Goal: Transaction & Acquisition: Book appointment/travel/reservation

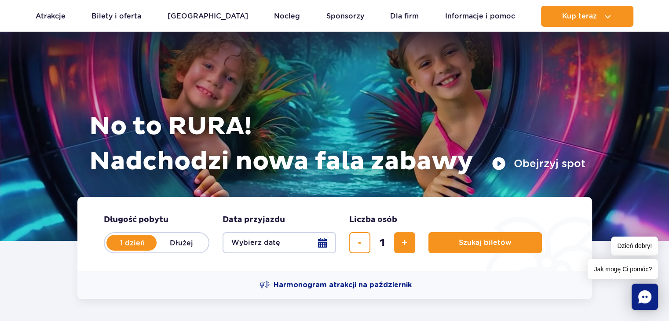
scroll to position [53, 0]
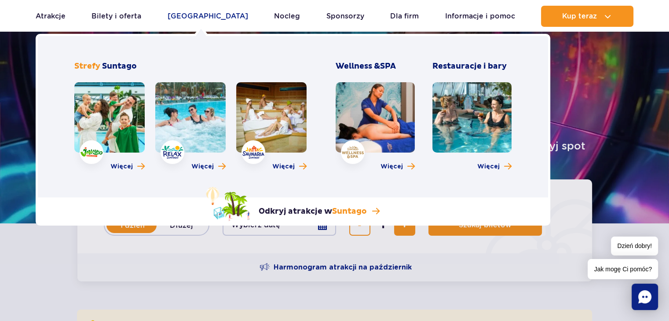
click at [203, 16] on link "[GEOGRAPHIC_DATA]" at bounding box center [208, 16] width 81 height 21
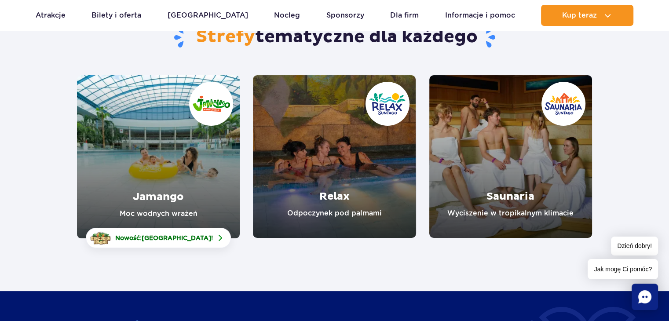
scroll to position [111, 0]
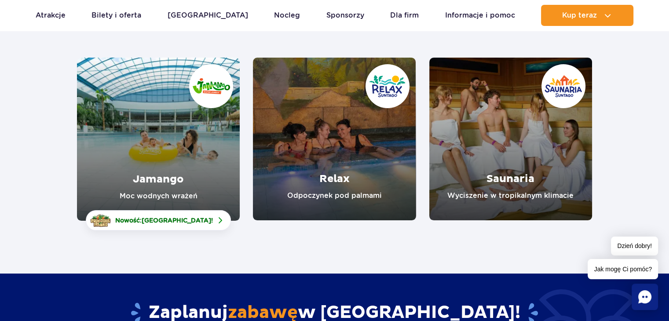
click at [641, 209] on section "Strefy tematyczne dla każdego Jamango Moc wodnych wrażeń Nowość: Crocodile Isla…" at bounding box center [334, 104] width 669 height 234
click at [636, 204] on section "Strefy tematyczne dla każdego Jamango Moc wodnych wrażeń Nowość: Crocodile Isla…" at bounding box center [334, 104] width 669 height 234
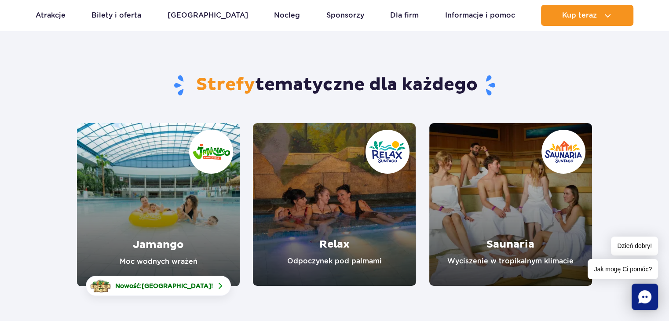
scroll to position [0, 0]
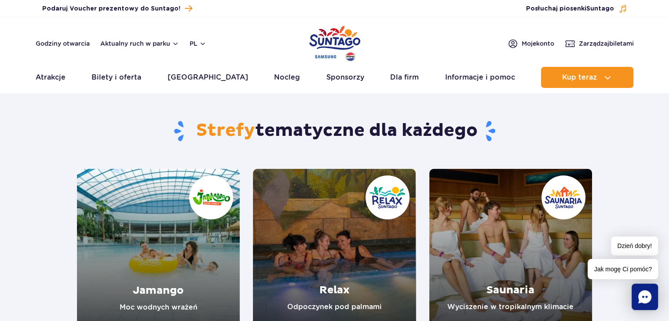
click at [146, 81] on ul "Aktualny ruch w parku Atrakcje Zjeżdżalnie Aster Rainbow Narval Więcej Baseny B…" at bounding box center [335, 77] width 598 height 21
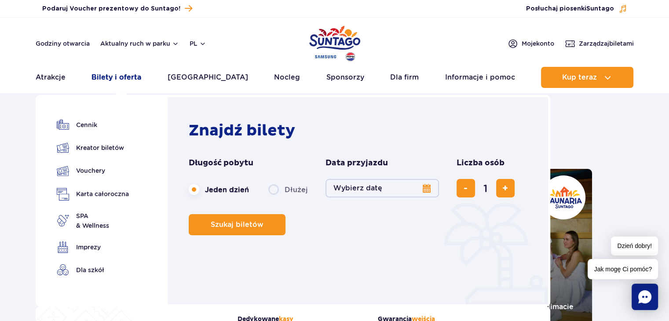
click at [137, 78] on link "Bilety i oferta" at bounding box center [117, 77] width 50 height 21
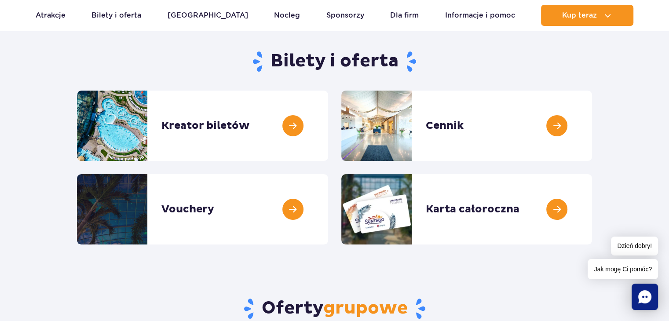
scroll to position [82, 0]
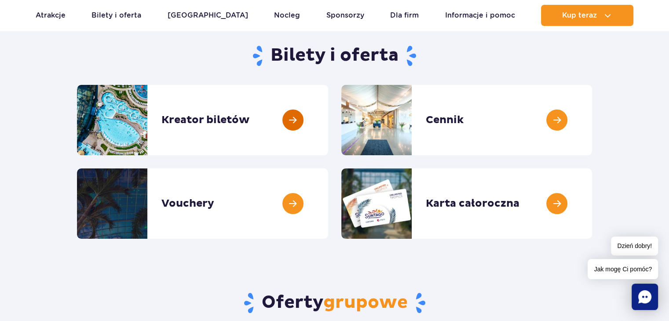
click at [328, 116] on link at bounding box center [328, 120] width 0 height 70
click at [592, 120] on link at bounding box center [592, 120] width 0 height 70
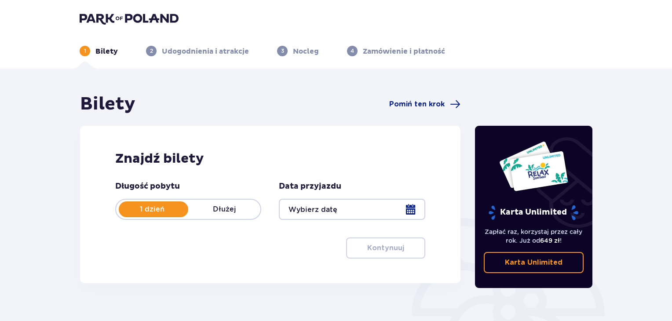
click at [669, 268] on div "Bilety Pomiń ten krok Znajdź bilety Długość pobytu 1 dzień Dłużej Data przyjazd…" at bounding box center [336, 259] width 672 height 380
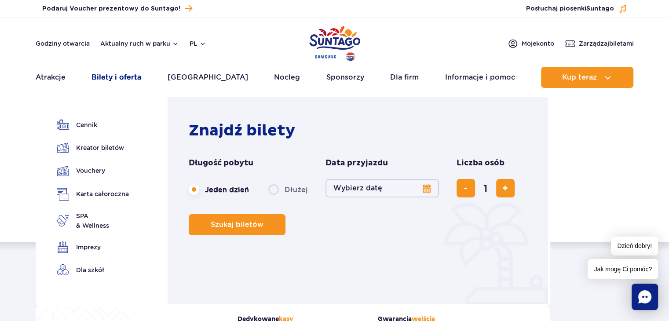
click at [128, 80] on link "Bilety i oferta" at bounding box center [117, 77] width 50 height 21
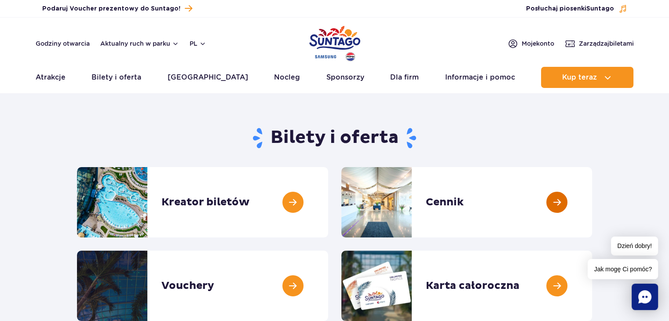
click at [592, 204] on link at bounding box center [592, 202] width 0 height 70
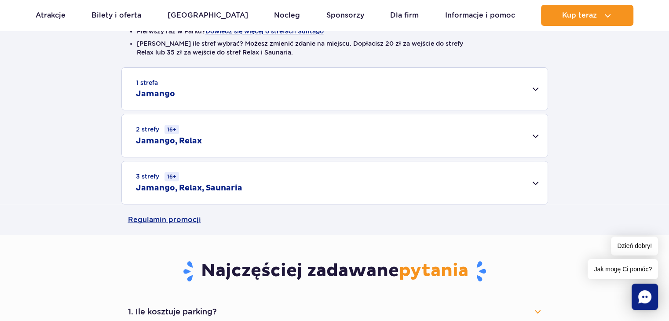
scroll to position [299, 0]
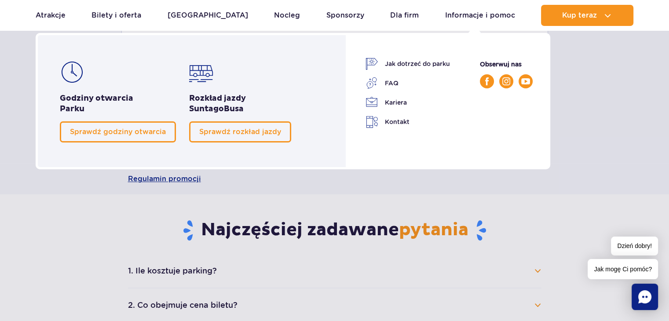
click at [524, 43] on div "Informacje i pomoc Rozkład jazdy Suntago Busa Jak dotrzeć do parku FAQ" at bounding box center [449, 101] width 202 height 136
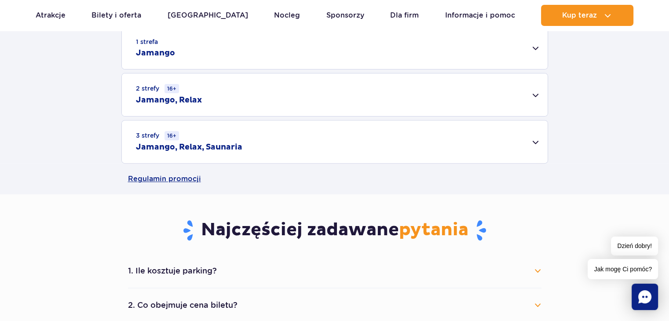
click at [533, 48] on div "1 strefa Jamango" at bounding box center [335, 48] width 426 height 42
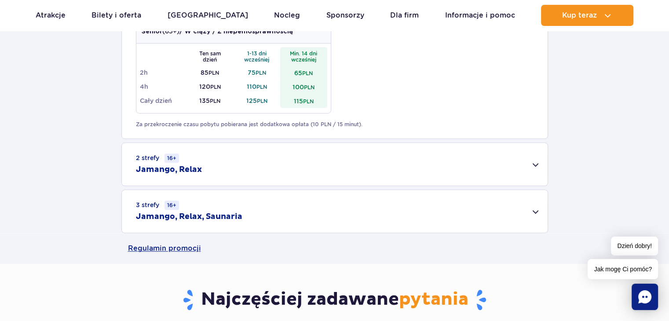
scroll to position [598, 0]
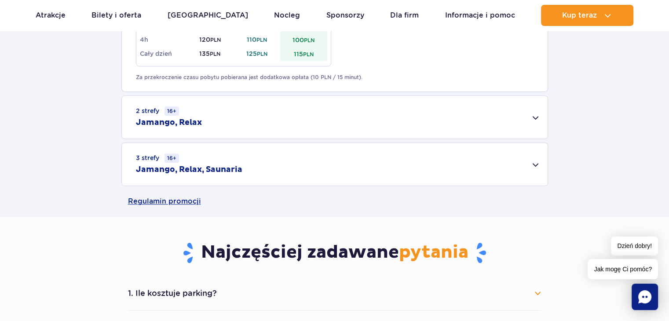
click at [535, 117] on div "2 strefy 16+ Jamango, Relax" at bounding box center [335, 117] width 426 height 43
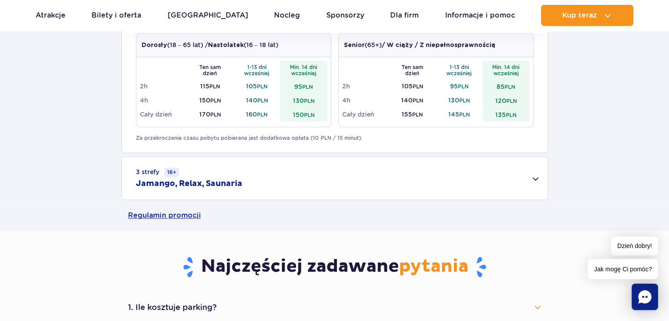
scroll to position [727, 0]
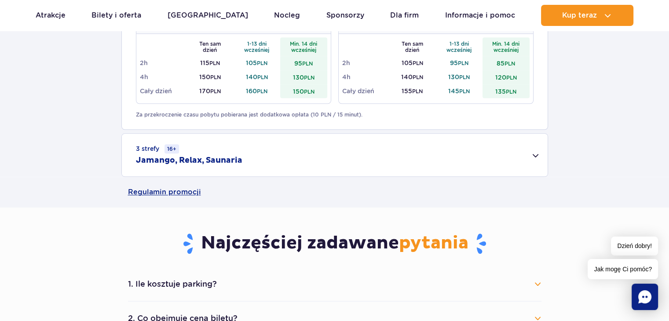
click at [536, 156] on div "3 strefy 16+ Jamango, Relax, Saunaria" at bounding box center [335, 155] width 426 height 43
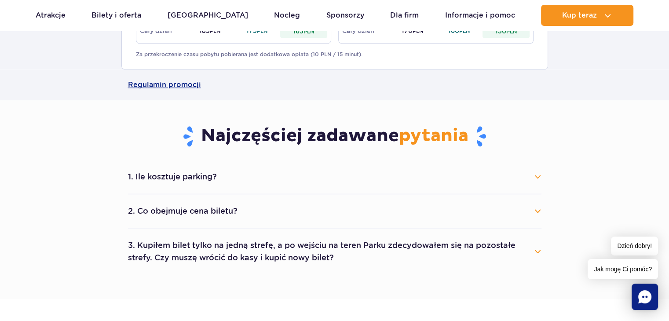
scroll to position [956, 0]
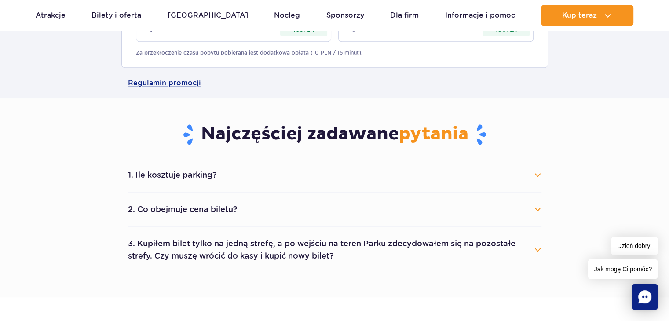
click at [540, 181] on button "1. Ile kosztuje parking?" at bounding box center [335, 174] width 414 height 19
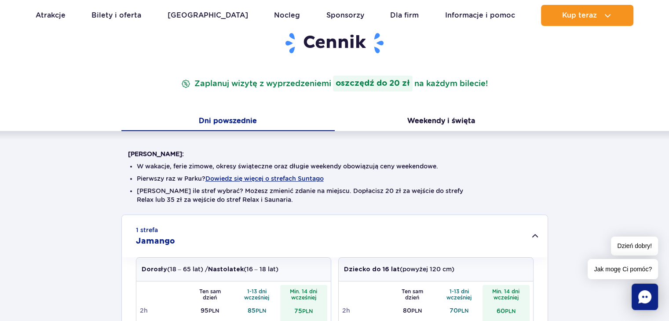
scroll to position [99, 0]
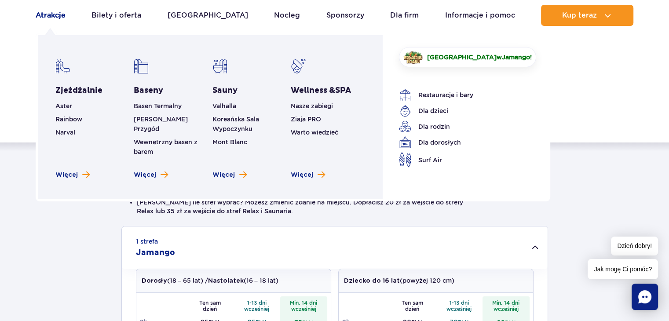
click at [44, 18] on link "Atrakcje" at bounding box center [51, 15] width 30 height 21
click at [51, 13] on link "Atrakcje" at bounding box center [51, 15] width 30 height 21
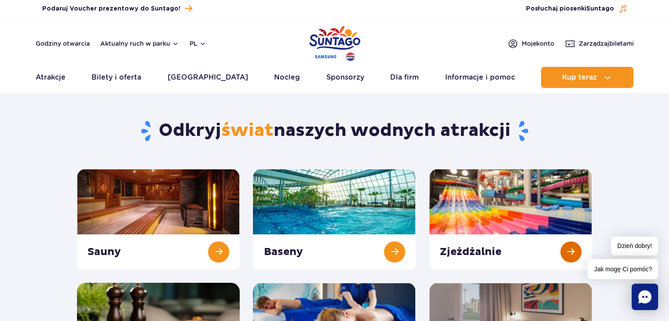
click at [568, 256] on link at bounding box center [510, 219] width 163 height 101
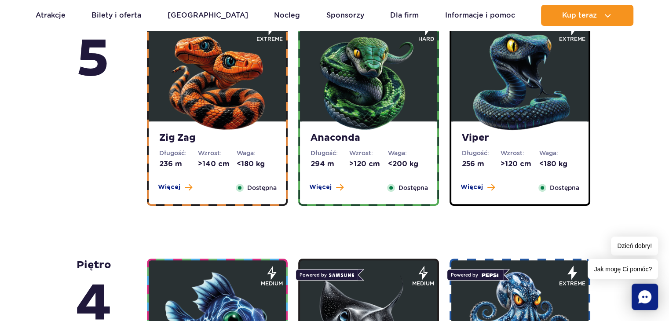
scroll to position [637, 0]
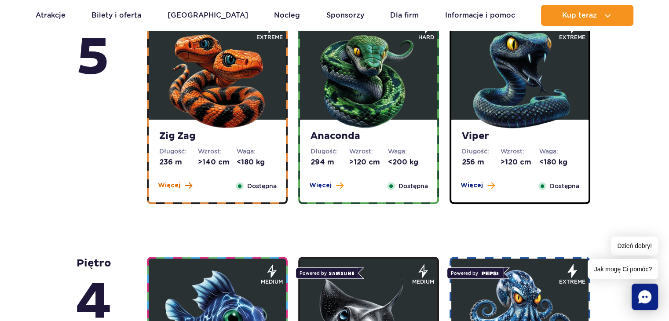
click at [170, 181] on span "Więcej" at bounding box center [169, 185] width 22 height 9
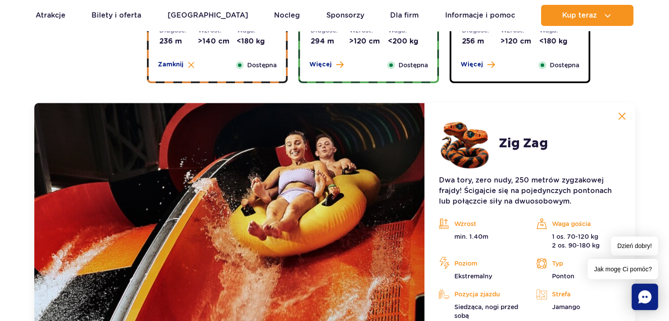
scroll to position [808, 0]
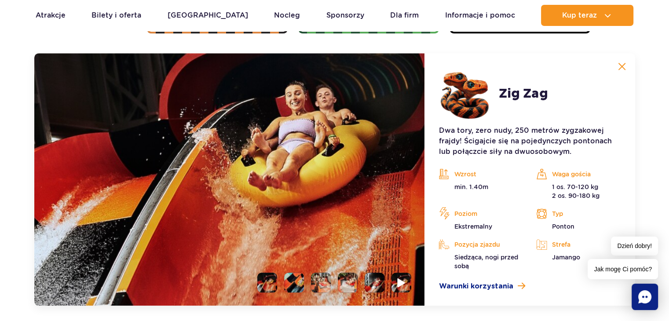
click at [403, 286] on img at bounding box center [402, 283] width 8 height 10
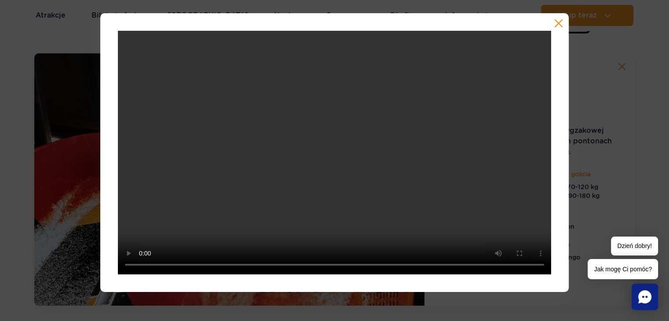
click at [558, 23] on button "button" at bounding box center [558, 23] width 9 height 9
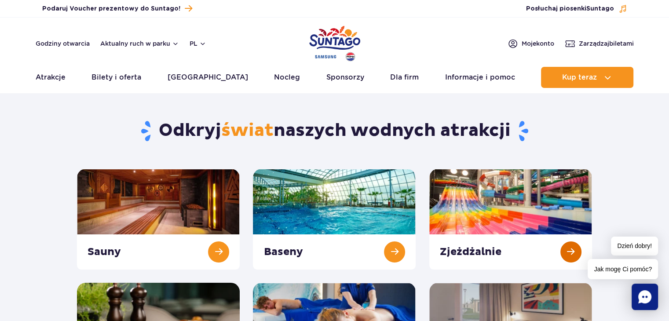
click at [575, 257] on link at bounding box center [510, 219] width 163 height 101
click at [571, 233] on link at bounding box center [510, 219] width 163 height 101
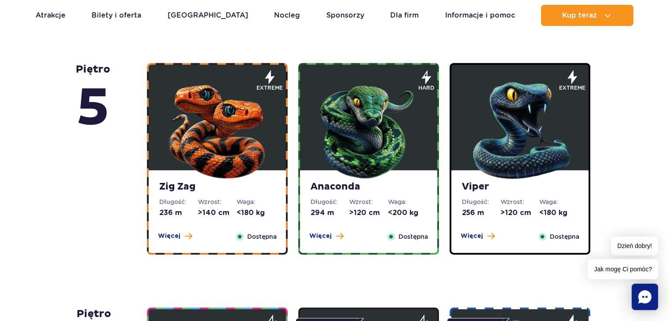
scroll to position [604, 0]
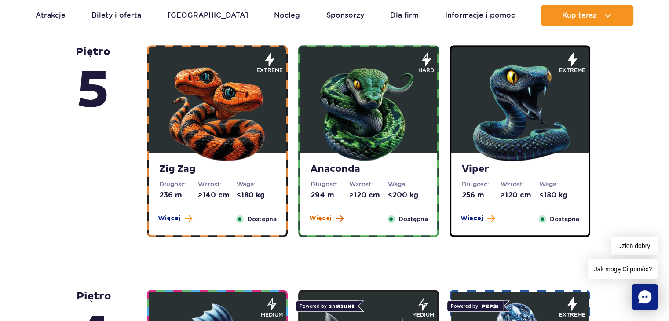
click at [330, 221] on span "Więcej" at bounding box center [320, 218] width 22 height 9
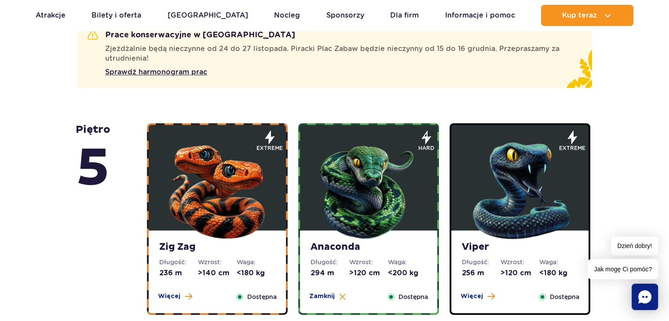
scroll to position [509, 0]
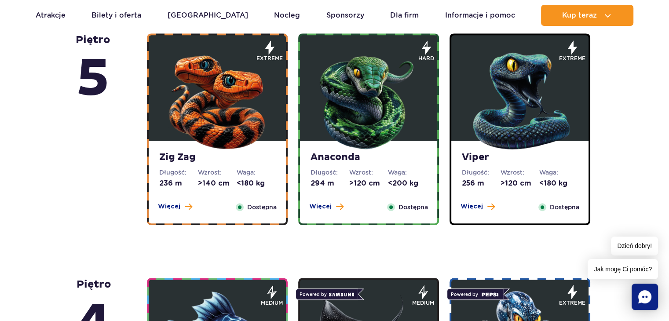
scroll to position [634, 0]
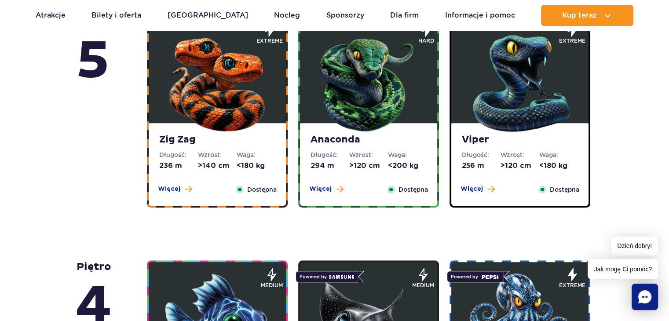
click at [547, 104] on img at bounding box center [520, 82] width 106 height 106
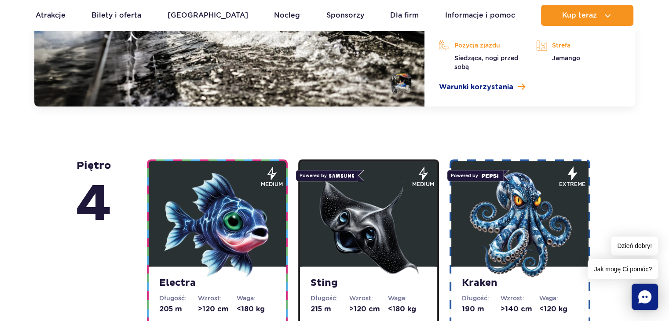
scroll to position [1013, 0]
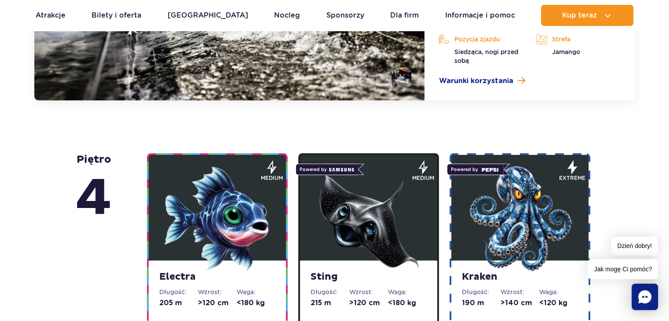
click at [231, 215] on img at bounding box center [218, 219] width 106 height 106
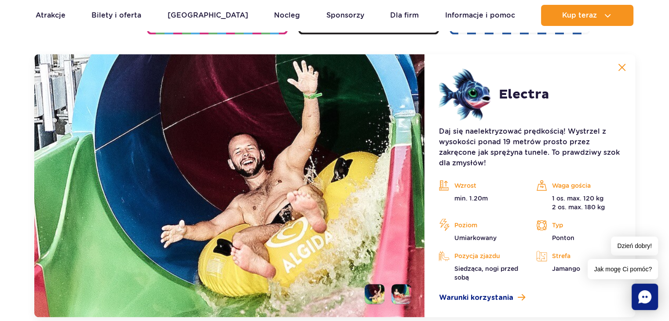
scroll to position [1053, 0]
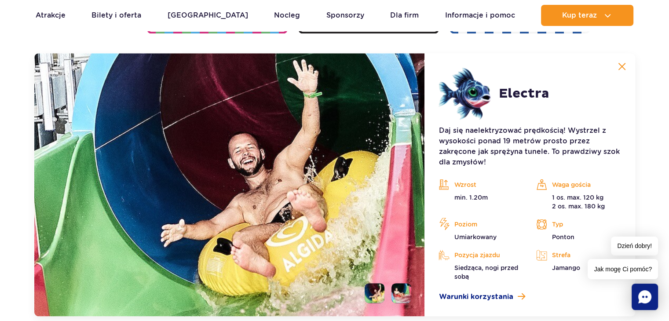
click at [625, 68] on img at bounding box center [622, 66] width 8 height 8
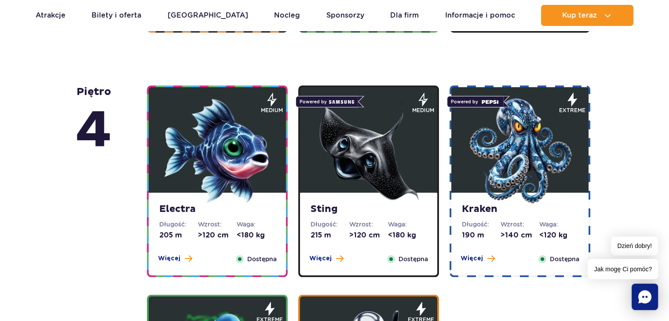
scroll to position [826, 0]
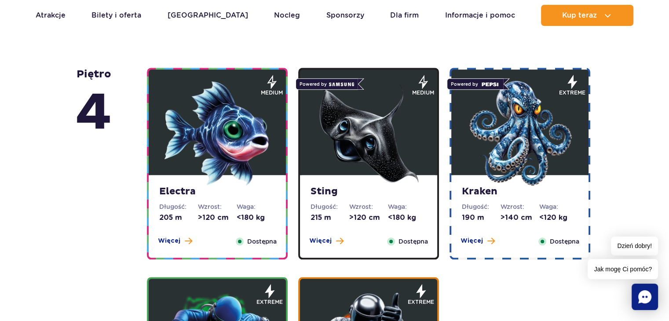
click at [398, 150] on img at bounding box center [369, 134] width 106 height 106
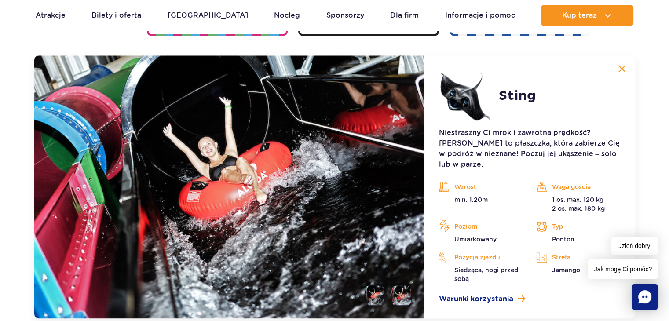
scroll to position [1053, 0]
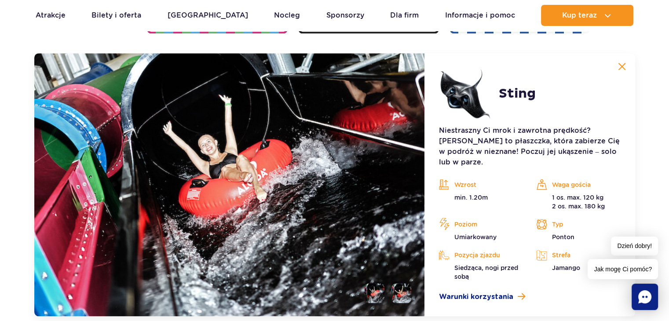
click at [617, 65] on button at bounding box center [622, 67] width 18 height 18
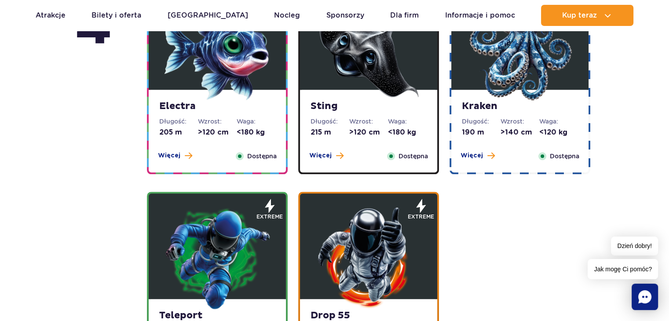
click at [553, 88] on img at bounding box center [520, 48] width 106 height 106
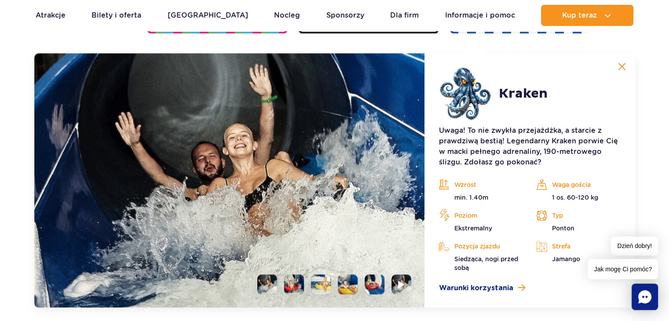
click at [623, 62] on img at bounding box center [622, 66] width 8 height 8
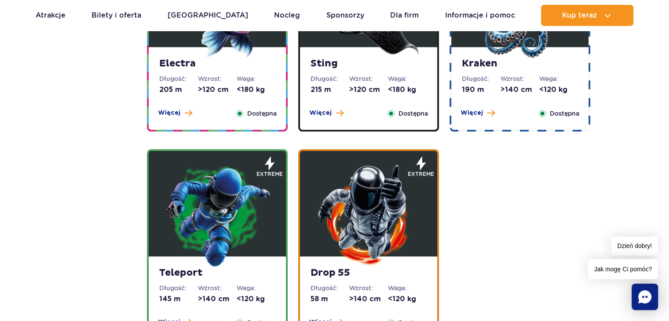
scroll to position [947, 0]
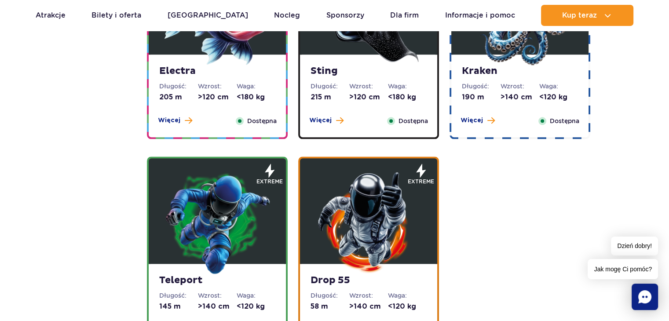
click at [250, 207] on img at bounding box center [218, 222] width 106 height 106
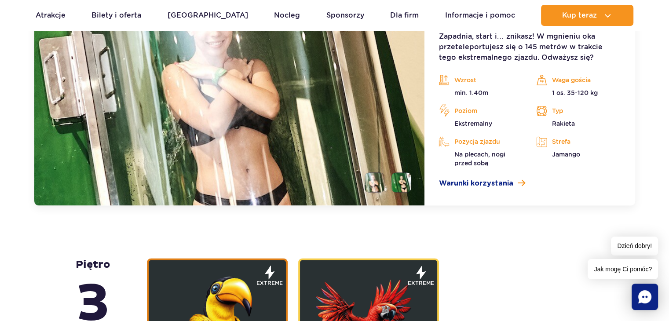
scroll to position [1398, 0]
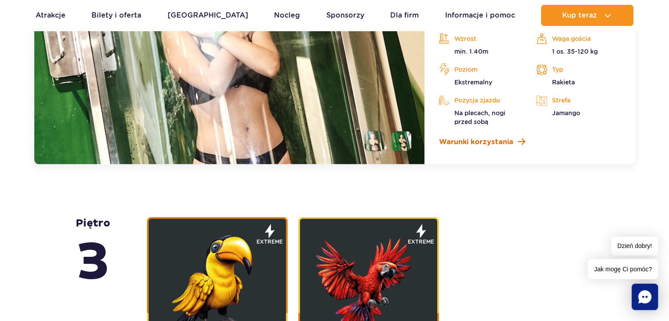
click at [495, 142] on span "Warunki korzystania" at bounding box center [476, 142] width 74 height 11
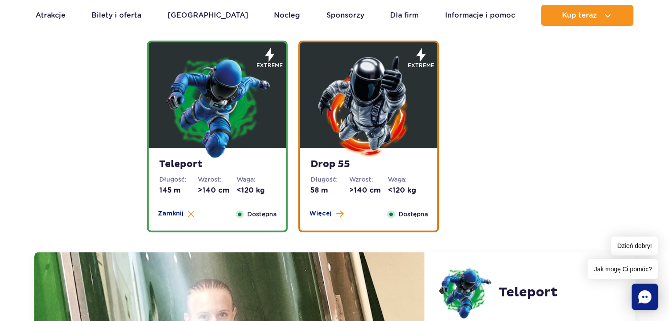
scroll to position [1022, 0]
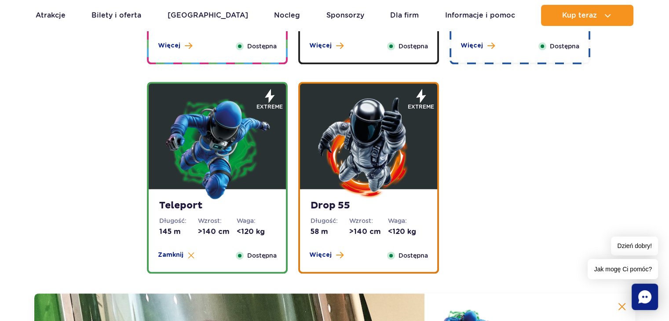
click at [391, 143] on img at bounding box center [369, 148] width 106 height 106
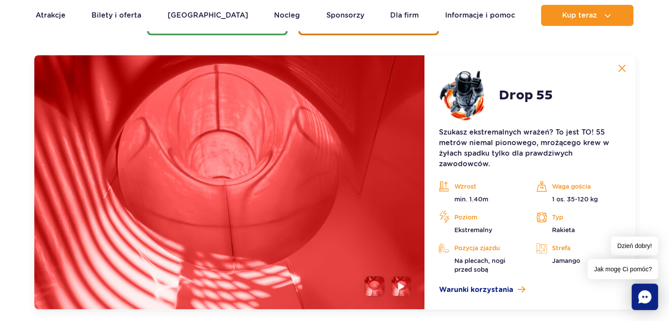
scroll to position [1262, 0]
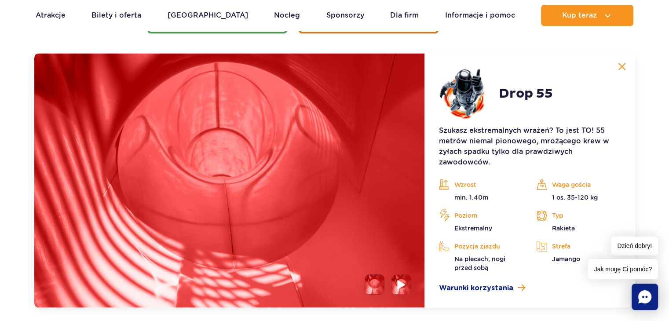
click at [399, 279] on img at bounding box center [402, 284] width 8 height 10
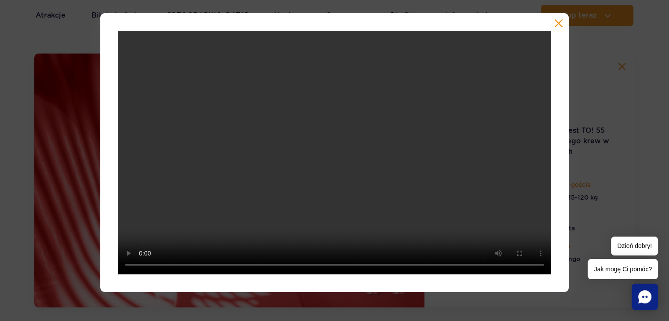
click at [558, 25] on button "button" at bounding box center [558, 23] width 9 height 9
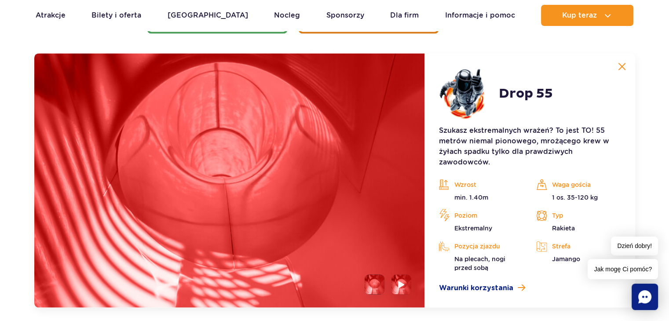
click at [622, 67] on img at bounding box center [622, 66] width 8 height 8
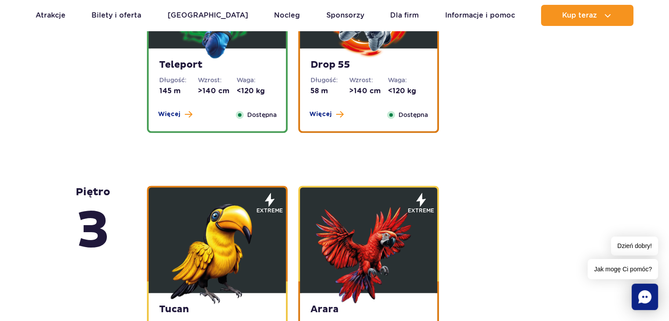
scroll to position [1116, 0]
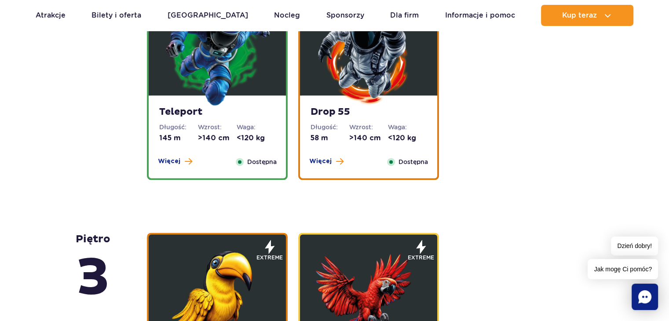
click at [230, 280] on img at bounding box center [218, 299] width 106 height 106
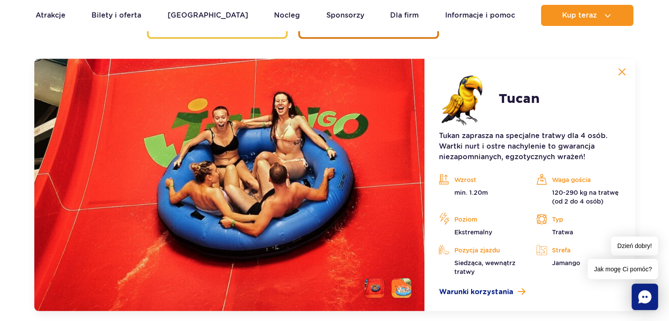
scroll to position [1507, 0]
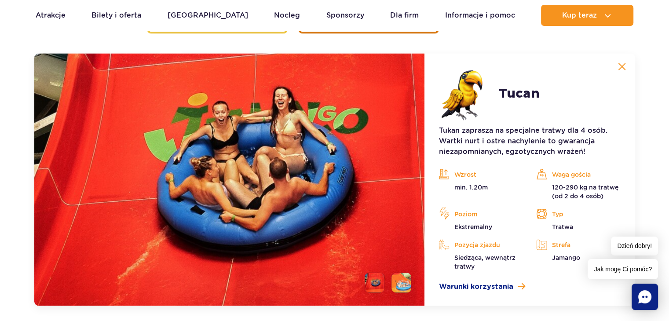
click at [620, 68] on img at bounding box center [622, 66] width 8 height 8
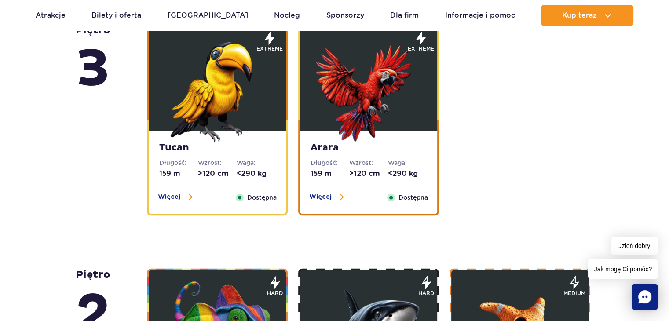
scroll to position [1307, 0]
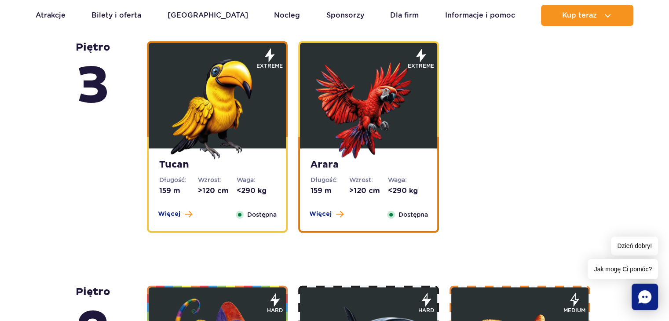
click at [378, 125] on img at bounding box center [369, 107] width 106 height 106
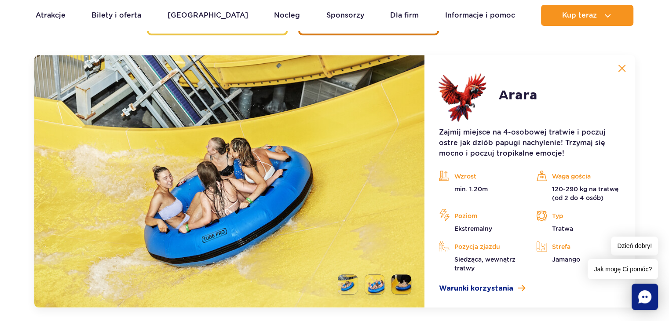
scroll to position [1507, 0]
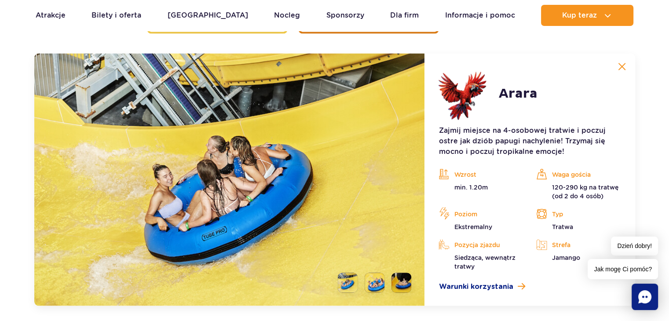
click at [620, 68] on img at bounding box center [622, 66] width 8 height 8
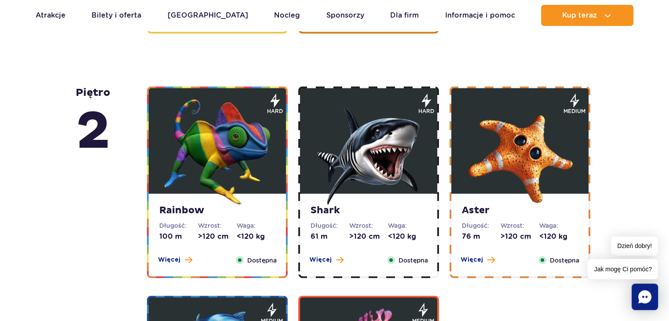
click at [257, 150] on img at bounding box center [218, 152] width 106 height 106
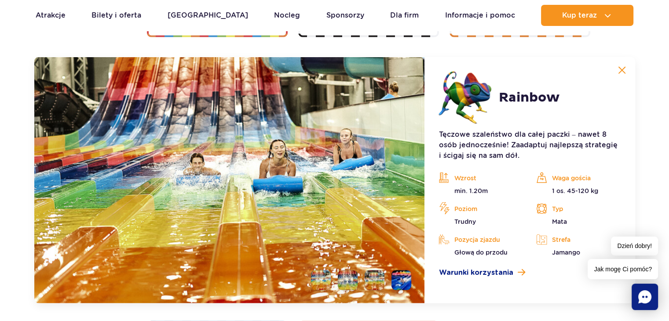
scroll to position [1751, 0]
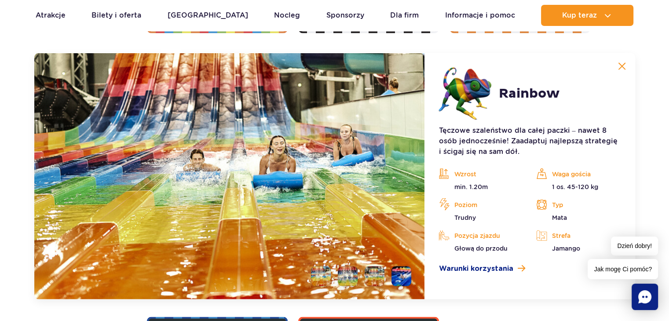
click at [621, 71] on button at bounding box center [622, 67] width 18 height 18
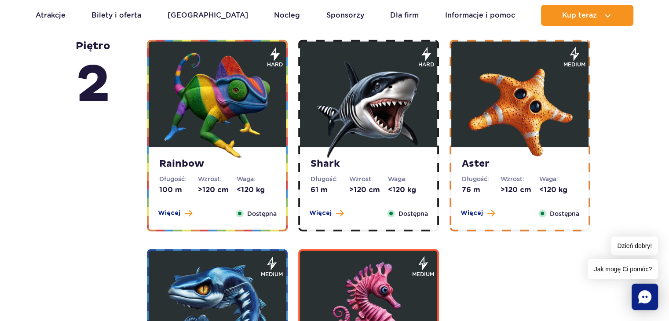
scroll to position [1540, 0]
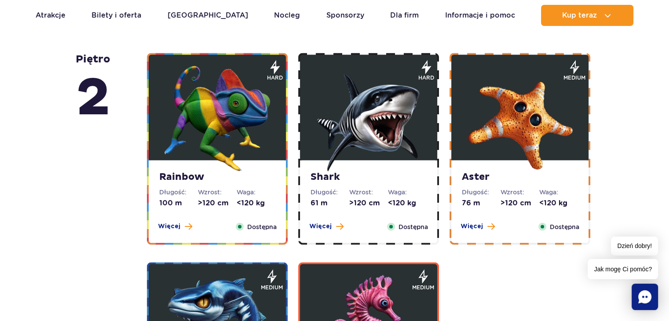
click at [385, 138] on img at bounding box center [369, 119] width 106 height 106
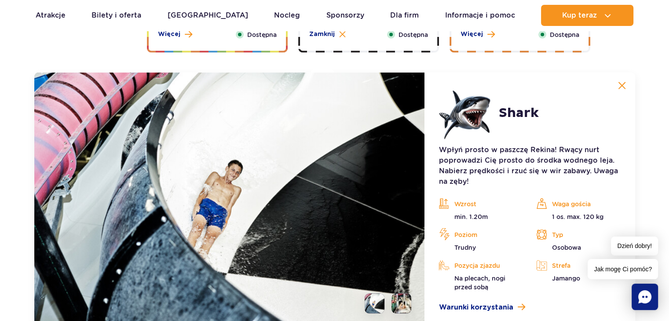
scroll to position [1751, 0]
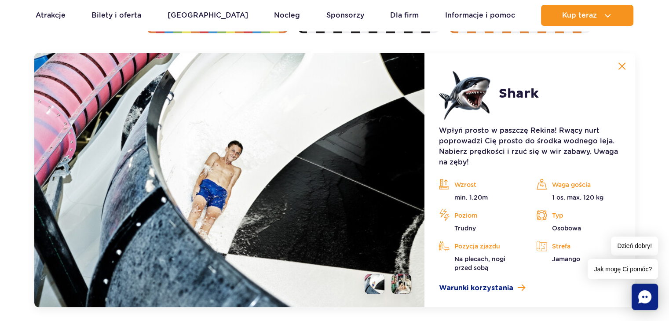
click at [618, 69] on img at bounding box center [622, 66] width 8 height 8
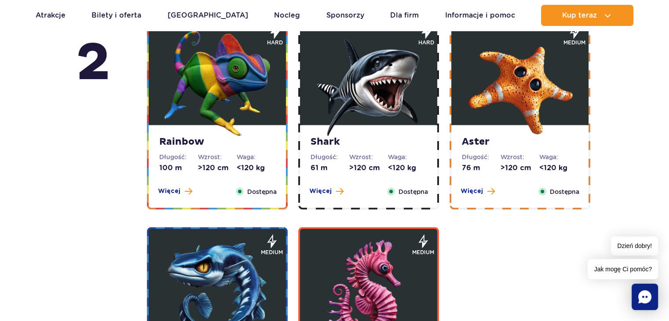
scroll to position [1558, 0]
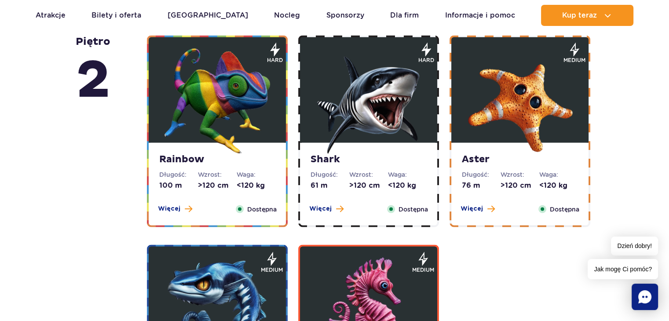
click at [560, 85] on img at bounding box center [520, 101] width 106 height 106
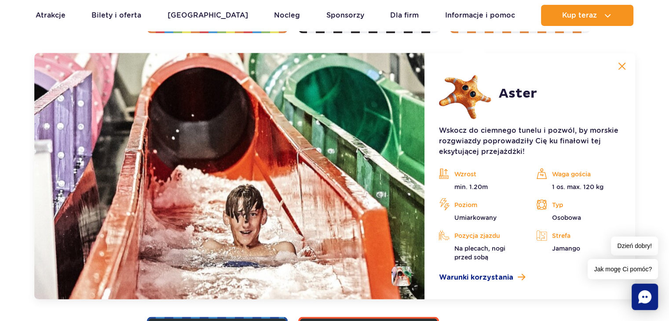
scroll to position [1751, 0]
click at [621, 64] on img at bounding box center [622, 66] width 8 height 8
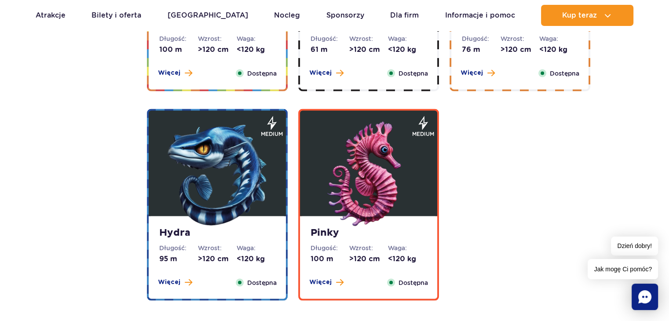
scroll to position [1663, 0]
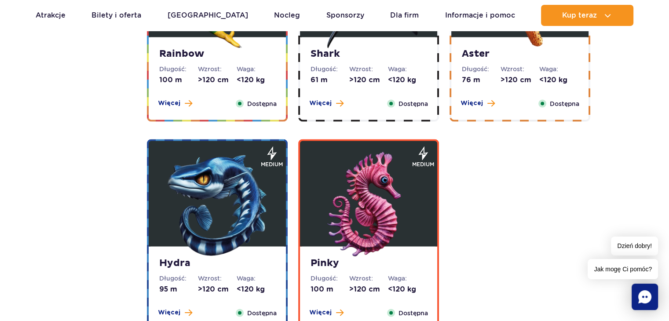
click at [248, 210] on img at bounding box center [218, 205] width 106 height 106
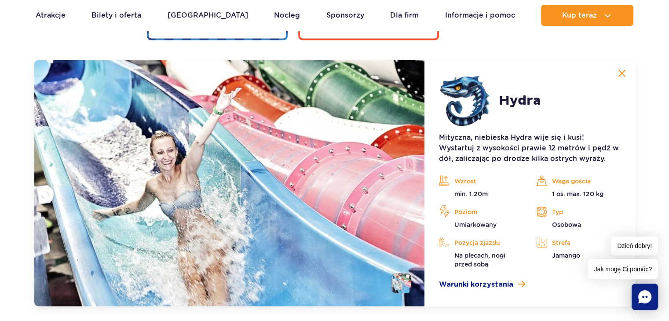
scroll to position [1961, 0]
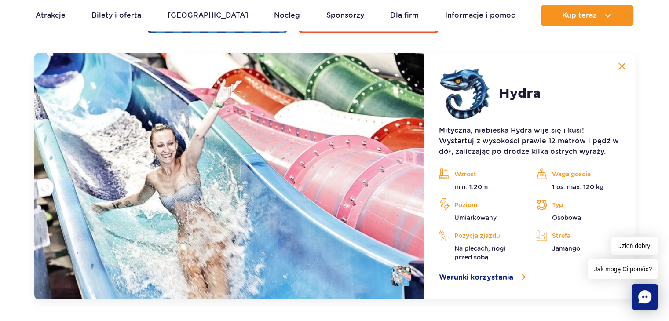
click at [625, 66] on img at bounding box center [622, 66] width 8 height 8
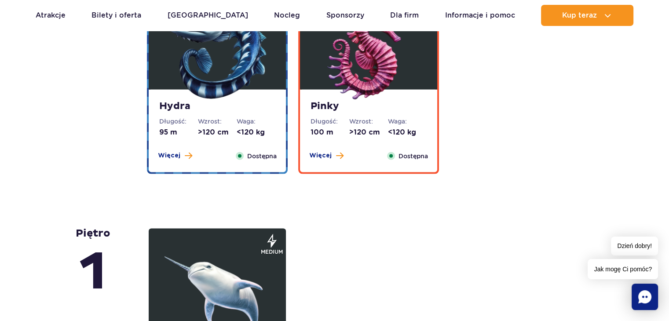
scroll to position [1785, 0]
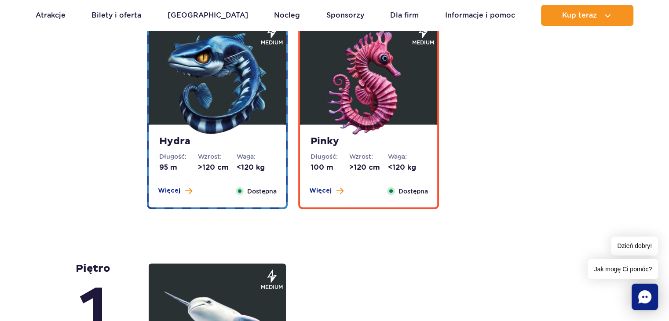
click at [375, 147] on strong "Pinky" at bounding box center [369, 142] width 116 height 12
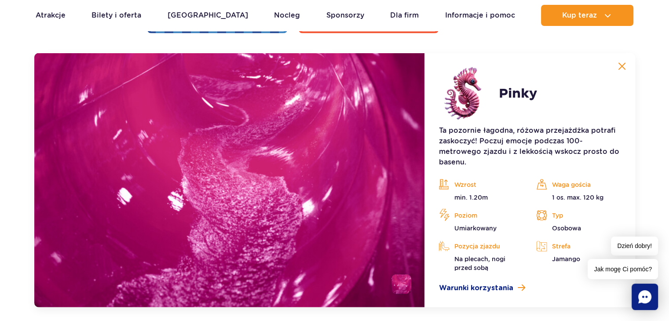
scroll to position [1961, 0]
click at [620, 71] on button at bounding box center [622, 67] width 18 height 18
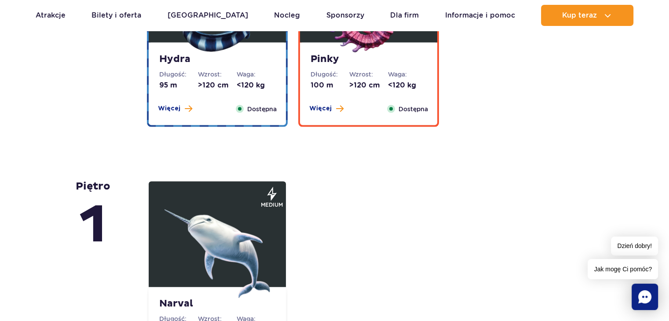
scroll to position [1855, 0]
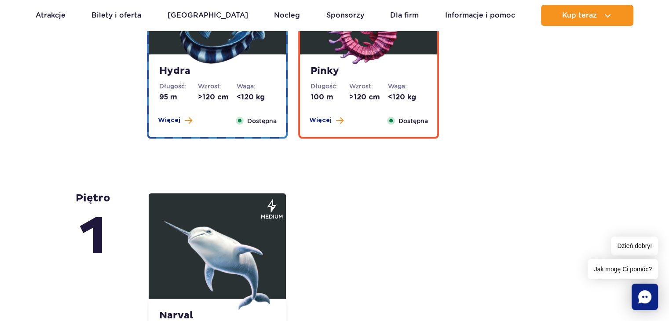
click at [224, 255] on img at bounding box center [218, 258] width 106 height 106
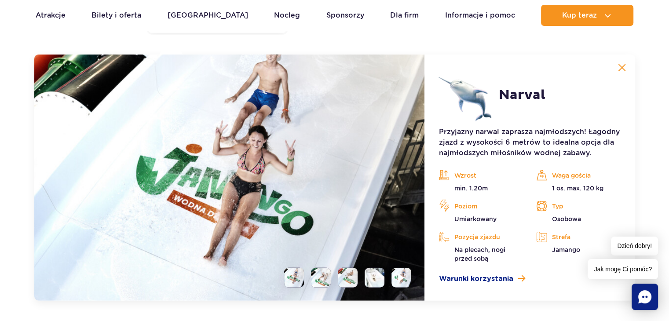
scroll to position [2206, 0]
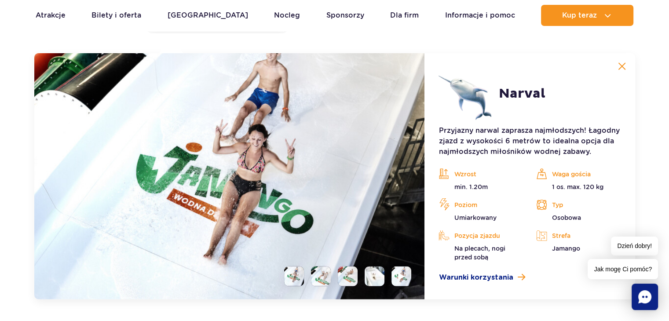
click at [620, 69] on img at bounding box center [622, 66] width 8 height 8
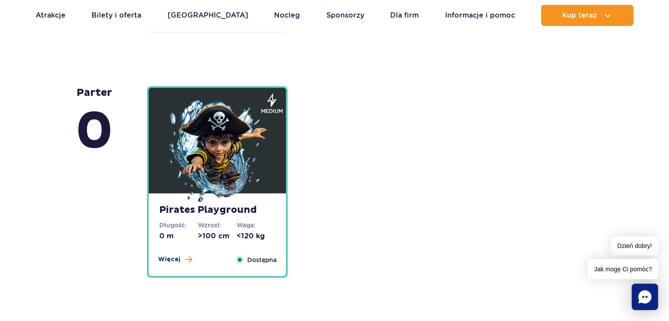
click at [243, 171] on img at bounding box center [218, 152] width 106 height 106
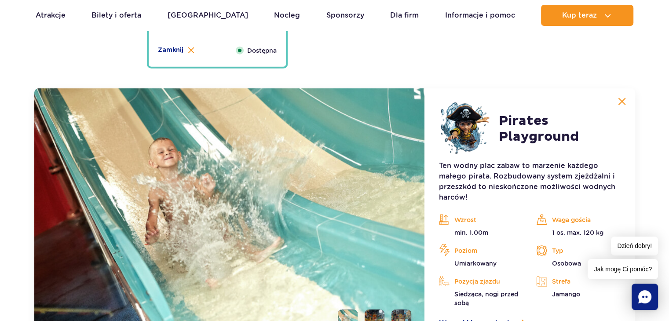
scroll to position [2450, 0]
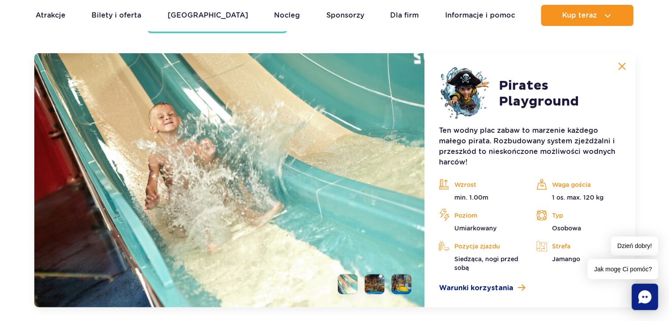
click at [622, 66] on img at bounding box center [622, 66] width 8 height 8
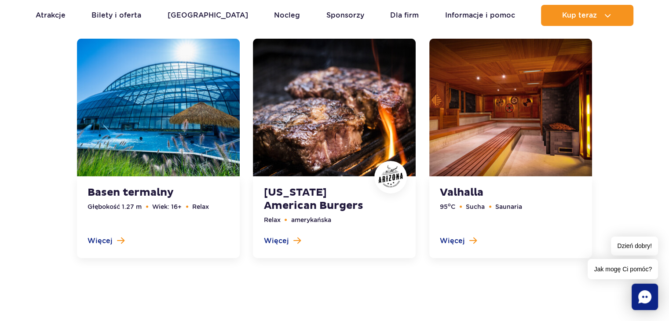
scroll to position [2791, 0]
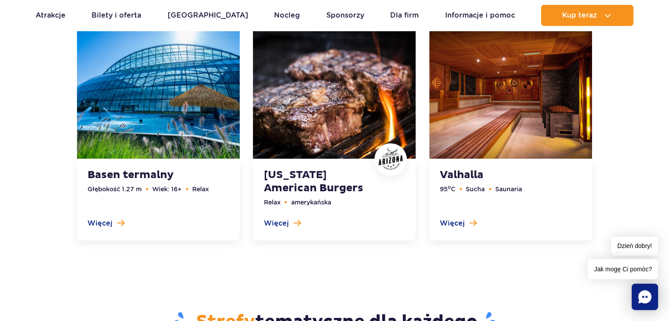
click at [200, 80] on link at bounding box center [158, 131] width 163 height 220
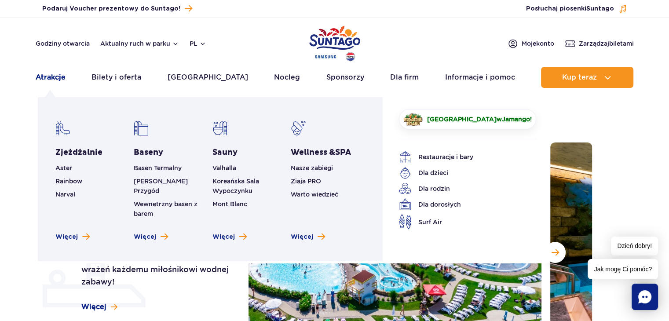
click at [52, 77] on link "Atrakcje" at bounding box center [51, 77] width 30 height 21
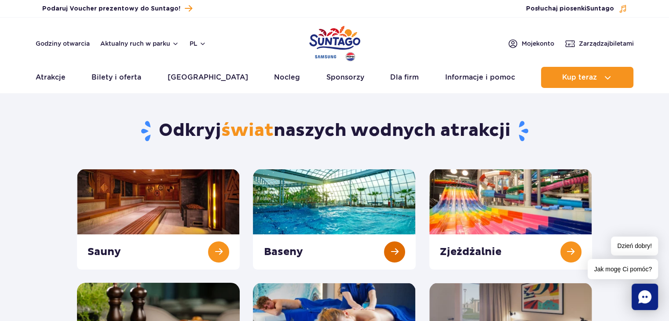
click at [316, 208] on link at bounding box center [334, 219] width 163 height 101
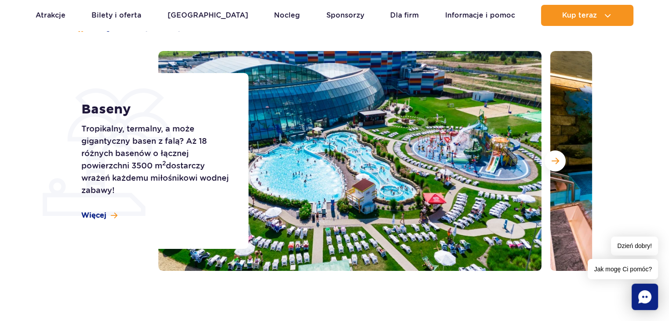
scroll to position [94, 0]
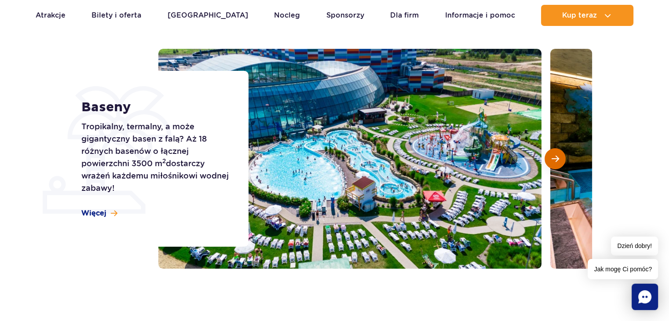
click at [552, 161] on span "Następny slajd" at bounding box center [555, 159] width 7 height 8
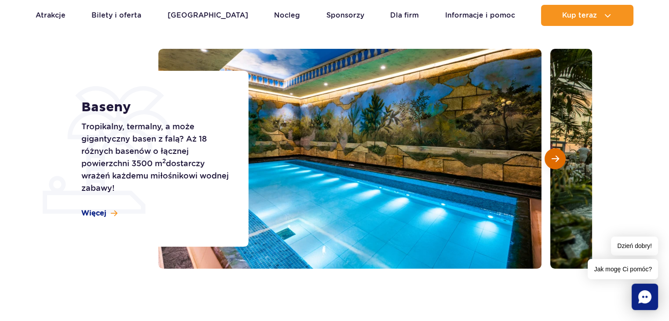
click at [552, 161] on span "Następny slajd" at bounding box center [555, 159] width 7 height 8
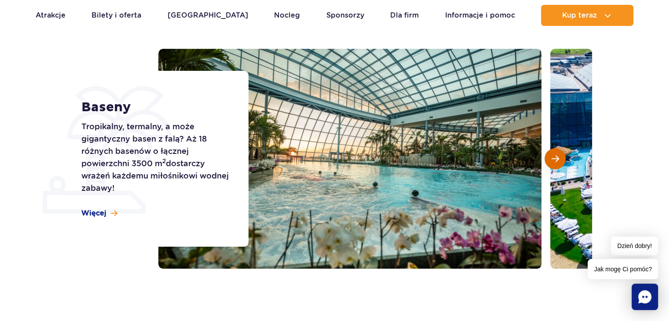
click at [552, 161] on span "Następny slajd" at bounding box center [555, 159] width 7 height 8
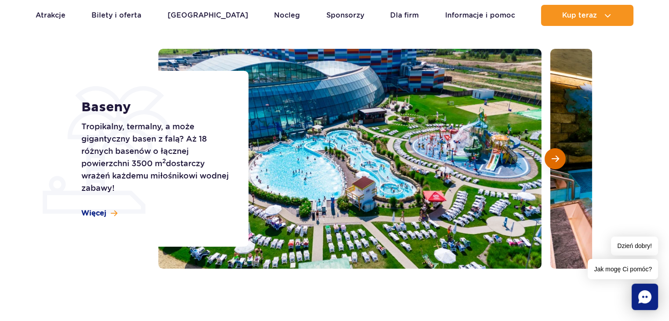
click at [552, 161] on span "Następny slajd" at bounding box center [555, 159] width 7 height 8
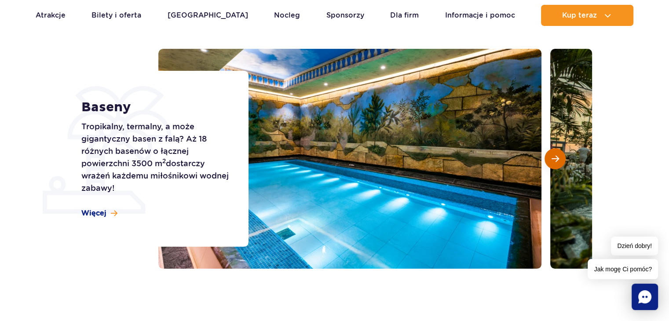
click at [552, 161] on span "Następny slajd" at bounding box center [555, 159] width 7 height 8
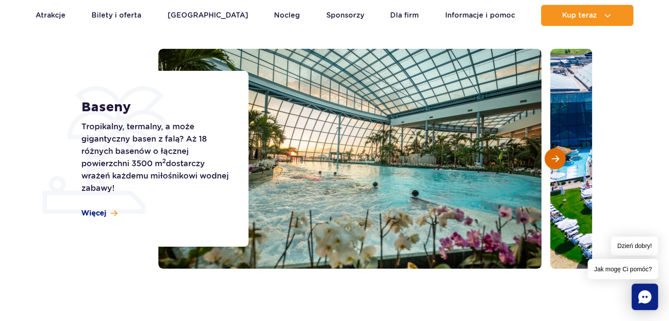
click at [552, 161] on span "Następny slajd" at bounding box center [555, 159] width 7 height 8
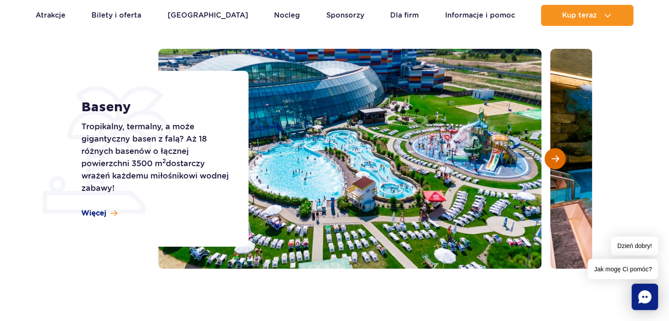
click at [552, 161] on span "Następny slajd" at bounding box center [555, 159] width 7 height 8
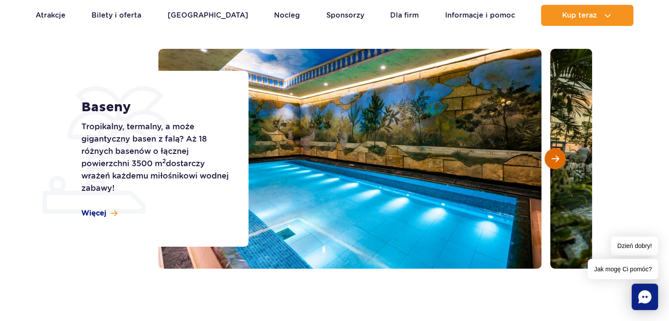
click at [552, 161] on span "Następny slajd" at bounding box center [555, 159] width 7 height 8
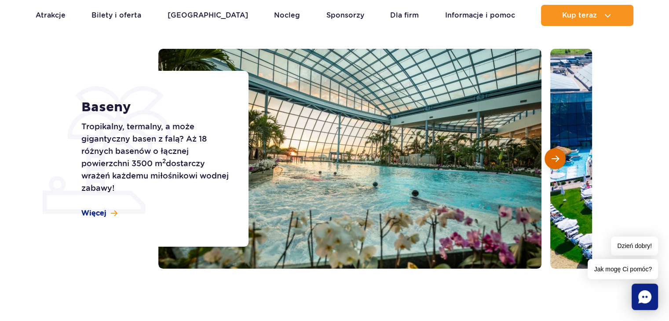
click at [552, 161] on span "Następny slajd" at bounding box center [555, 159] width 7 height 8
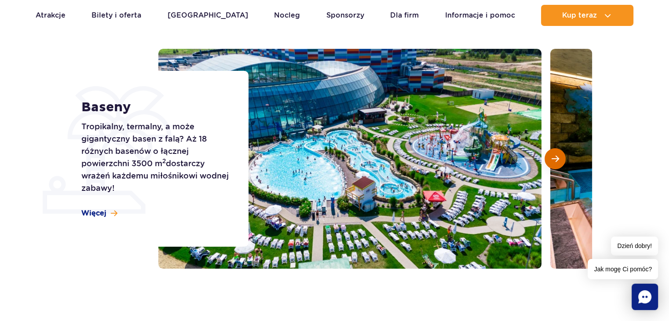
click at [552, 161] on span "Następny slajd" at bounding box center [555, 159] width 7 height 8
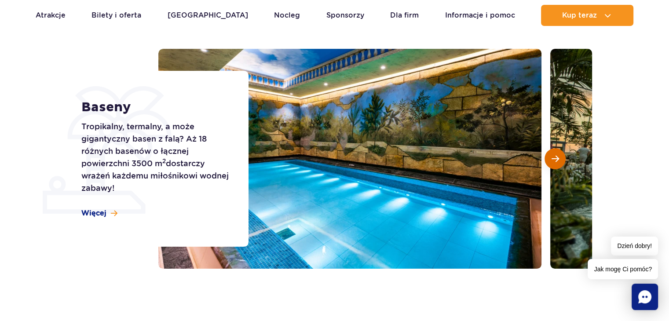
click at [552, 161] on span "Następny slajd" at bounding box center [555, 159] width 7 height 8
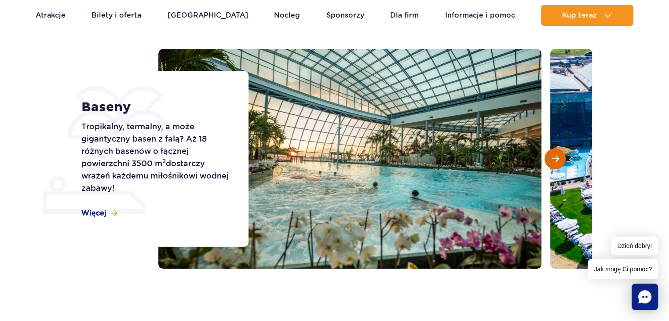
click at [552, 161] on span "Następny slajd" at bounding box center [555, 159] width 7 height 8
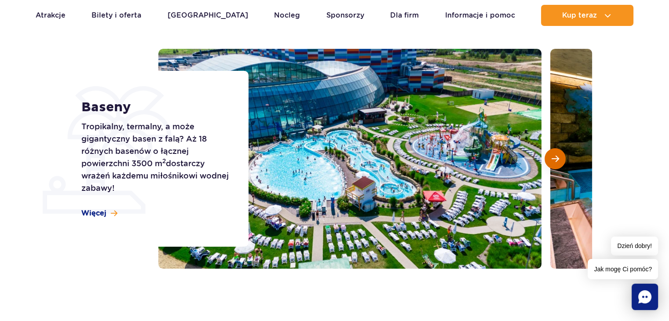
click at [552, 161] on span "Następny slajd" at bounding box center [555, 159] width 7 height 8
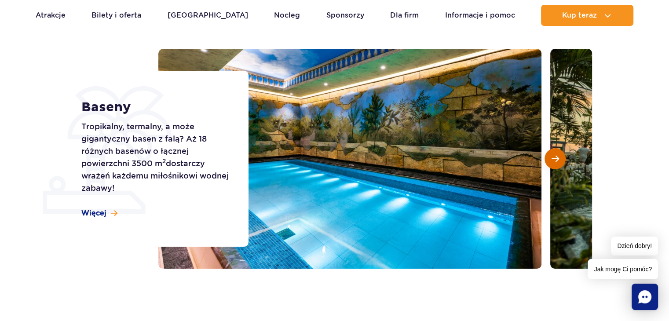
click at [554, 155] on span "Następny slajd" at bounding box center [555, 159] width 7 height 8
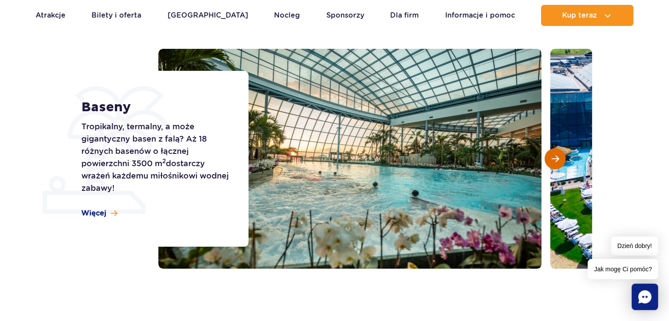
click at [554, 155] on span "Następny slajd" at bounding box center [555, 159] width 7 height 8
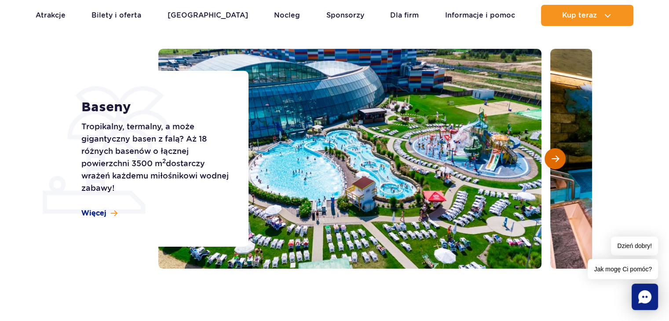
click at [554, 155] on span "Następny slajd" at bounding box center [555, 159] width 7 height 8
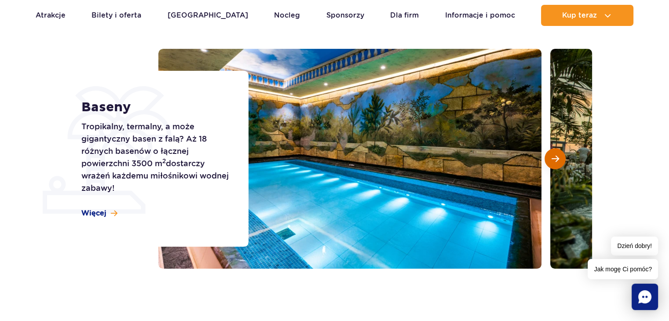
click at [554, 155] on span "Następny slajd" at bounding box center [555, 159] width 7 height 8
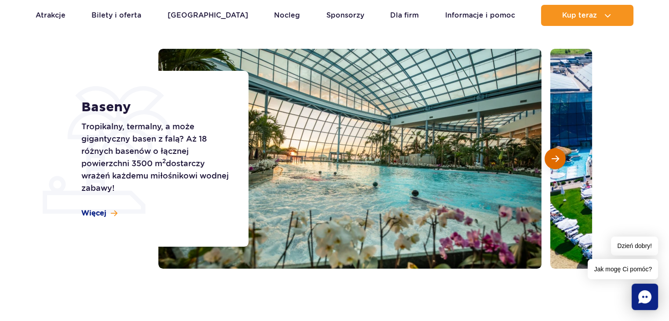
click at [554, 155] on span "Następny slajd" at bounding box center [555, 159] width 7 height 8
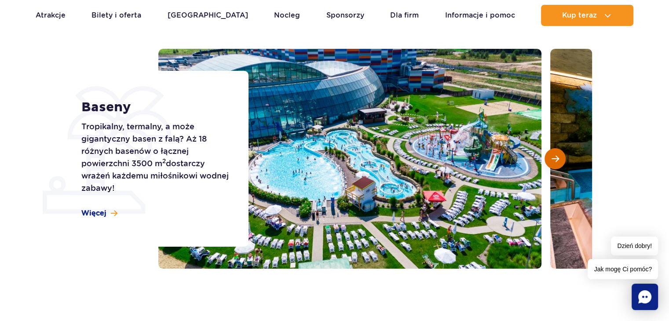
click at [554, 155] on span "Następny slajd" at bounding box center [555, 159] width 7 height 8
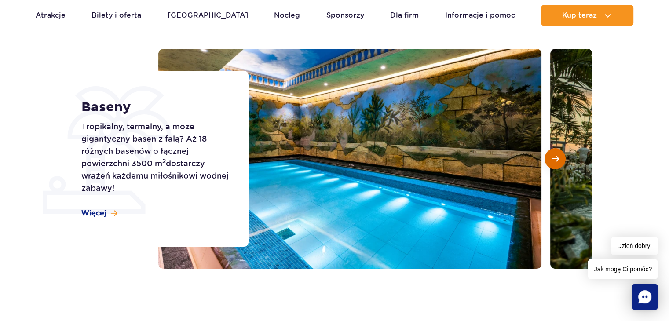
click at [554, 155] on span "Następny slajd" at bounding box center [555, 159] width 7 height 8
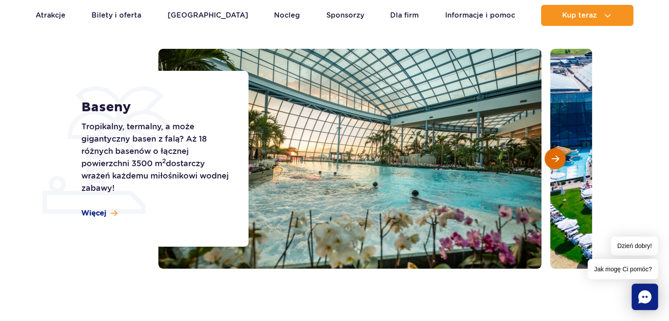
click at [554, 155] on span "Następny slajd" at bounding box center [555, 159] width 7 height 8
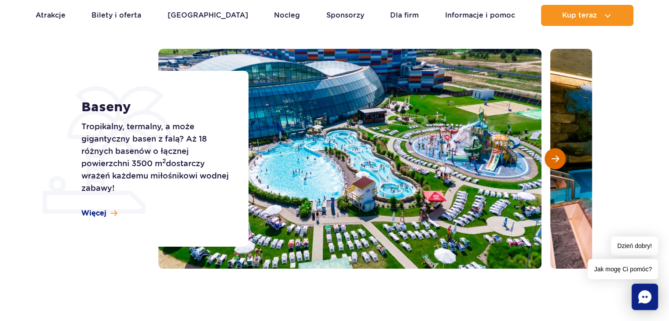
click at [554, 155] on span "Następny slajd" at bounding box center [555, 159] width 7 height 8
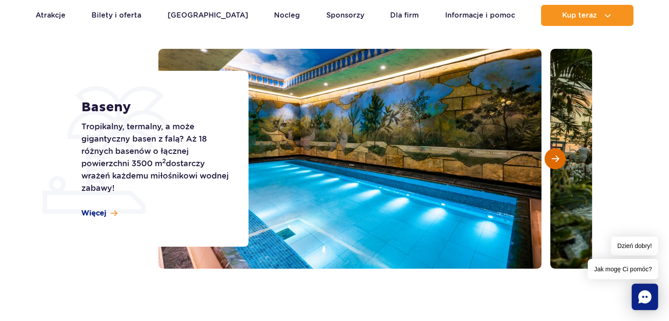
click at [554, 155] on span "Następny slajd" at bounding box center [555, 159] width 7 height 8
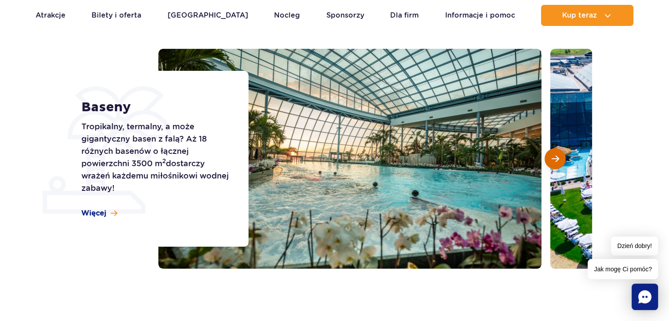
click at [554, 155] on span "Następny slajd" at bounding box center [555, 159] width 7 height 8
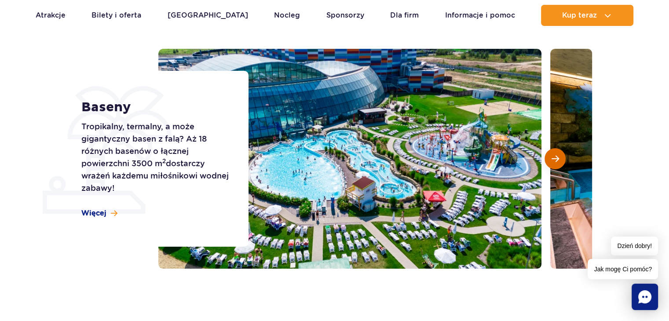
click at [554, 155] on span "Następny slajd" at bounding box center [555, 159] width 7 height 8
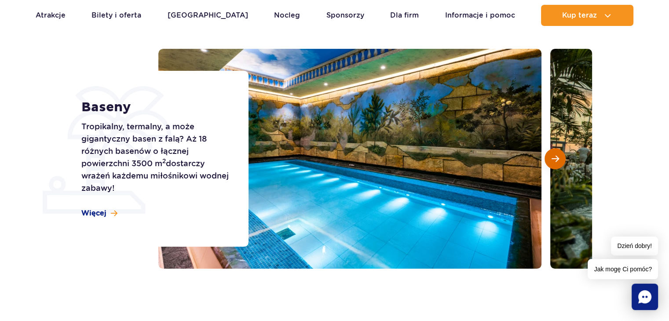
click at [554, 155] on span "Następny slajd" at bounding box center [555, 159] width 7 height 8
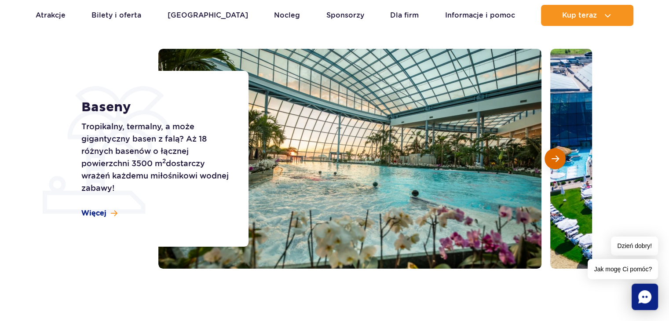
click at [554, 155] on span "Następny slajd" at bounding box center [555, 159] width 7 height 8
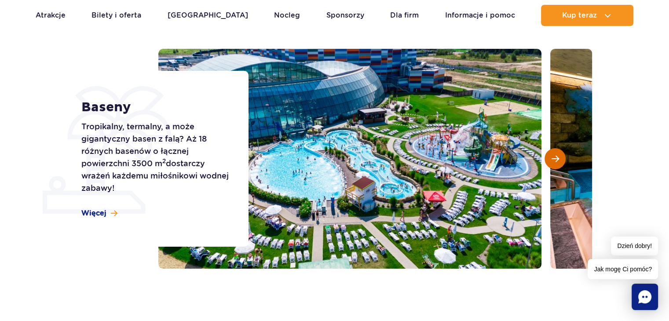
click at [554, 155] on span "Następny slajd" at bounding box center [555, 159] width 7 height 8
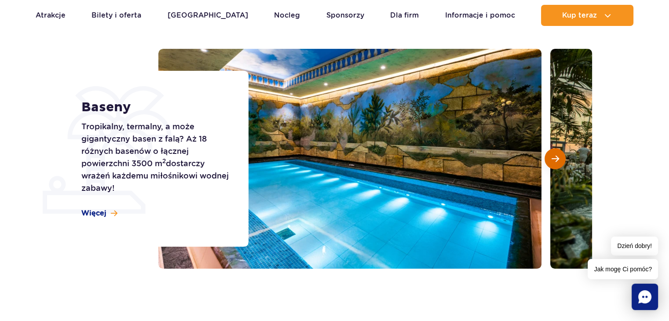
click at [554, 155] on span "Następny slajd" at bounding box center [555, 159] width 7 height 8
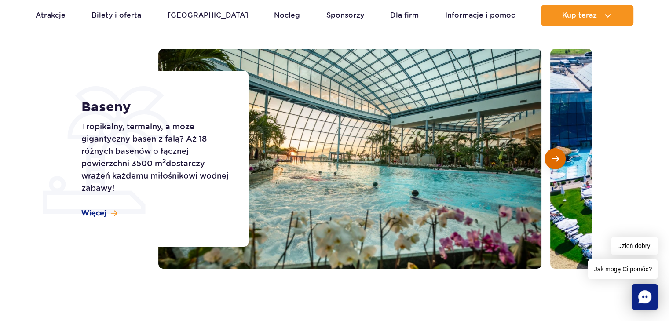
click at [554, 155] on span "Następny slajd" at bounding box center [555, 159] width 7 height 8
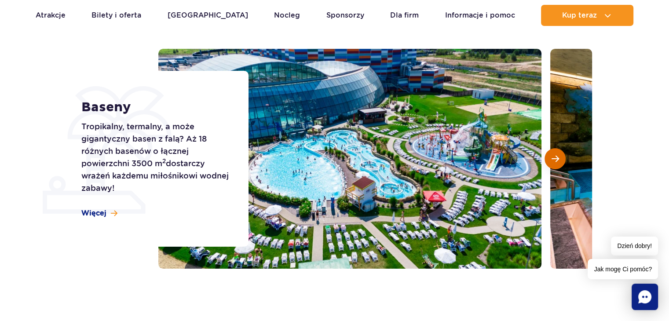
click at [554, 155] on span "Następny slajd" at bounding box center [555, 159] width 7 height 8
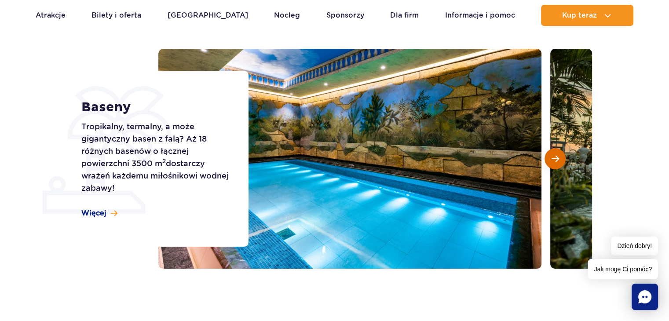
click at [554, 155] on span "Następny slajd" at bounding box center [555, 159] width 7 height 8
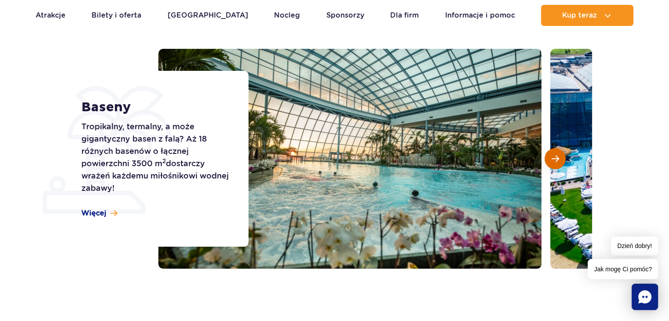
click at [554, 155] on span "Następny slajd" at bounding box center [555, 159] width 7 height 8
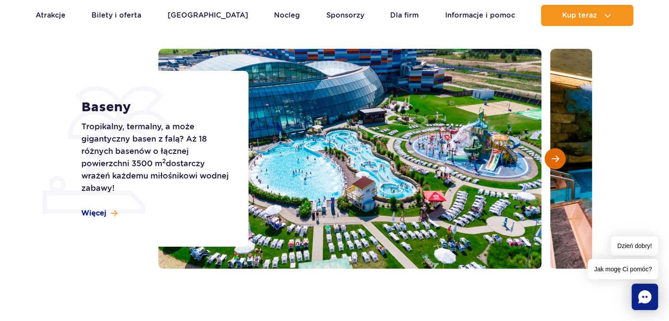
click at [554, 155] on span "Następny slajd" at bounding box center [555, 159] width 7 height 8
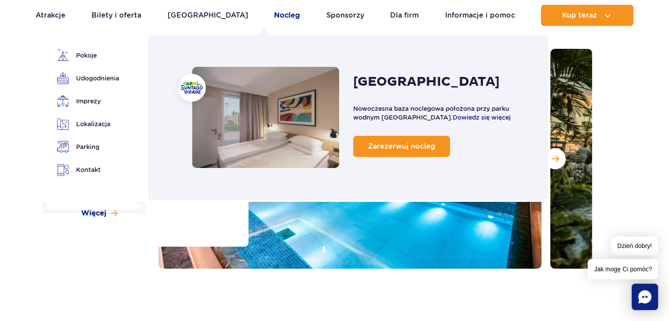
click at [274, 15] on link "Nocleg" at bounding box center [287, 15] width 26 height 21
click at [274, 14] on link "Nocleg" at bounding box center [287, 15] width 26 height 21
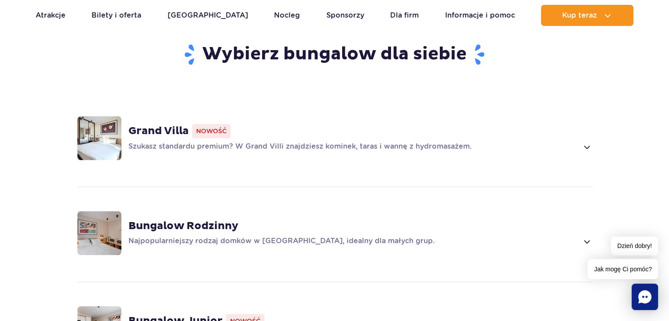
scroll to position [651, 0]
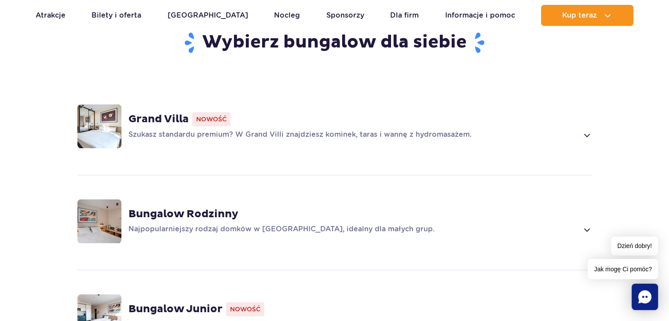
click at [585, 132] on span at bounding box center [587, 135] width 10 height 11
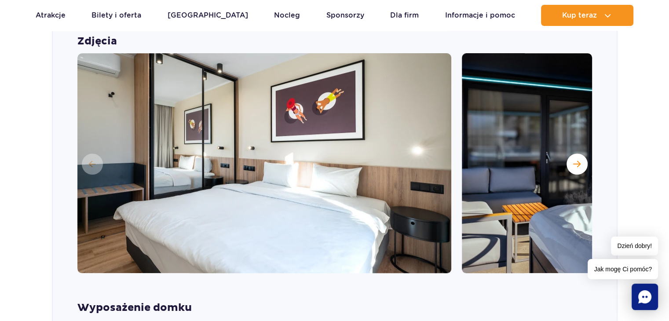
scroll to position [813, 0]
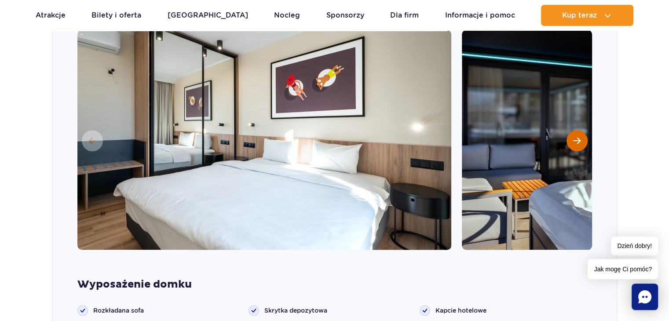
click at [572, 137] on button "Następny slajd" at bounding box center [577, 140] width 21 height 21
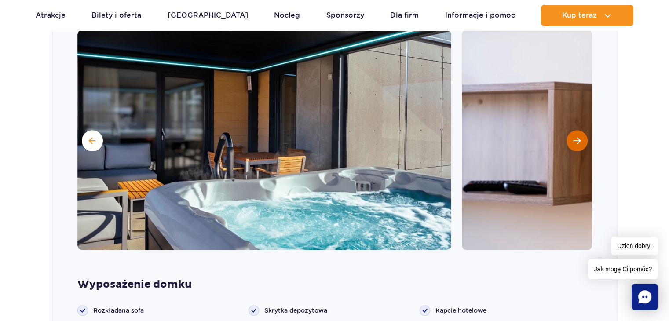
click at [572, 137] on button "Następny slajd" at bounding box center [577, 140] width 21 height 21
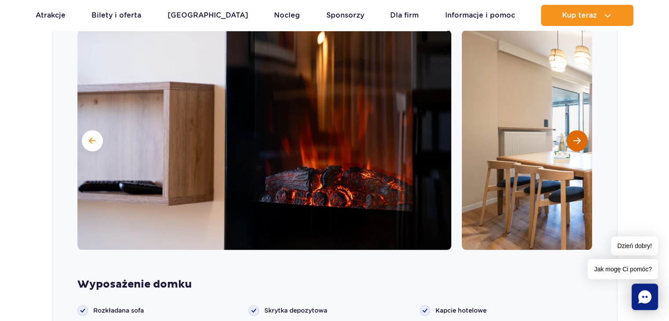
click at [572, 137] on button "Następny slajd" at bounding box center [577, 140] width 21 height 21
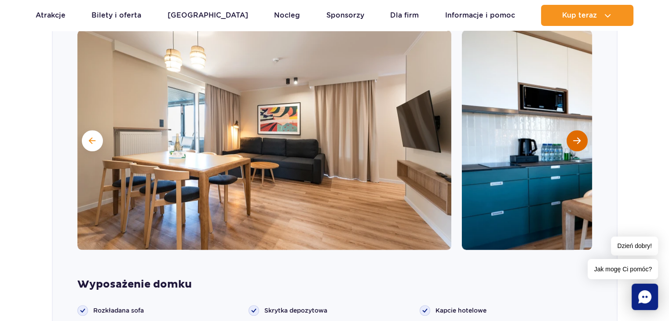
click at [572, 137] on button "Następny slajd" at bounding box center [577, 140] width 21 height 21
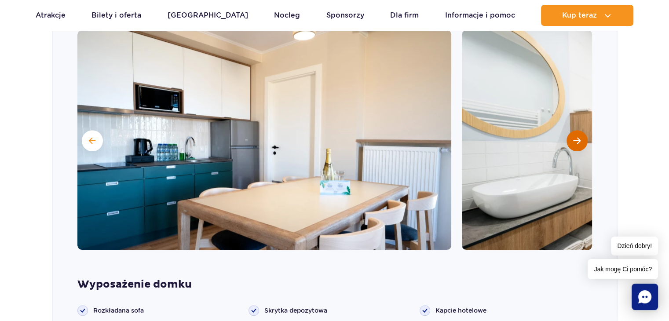
click at [572, 137] on button "Następny slajd" at bounding box center [577, 140] width 21 height 21
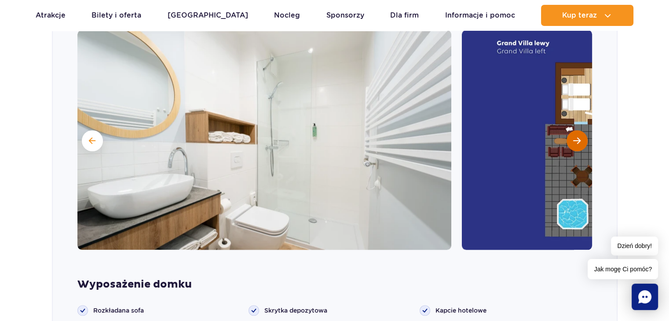
click at [572, 137] on button "Następny slajd" at bounding box center [577, 140] width 21 height 21
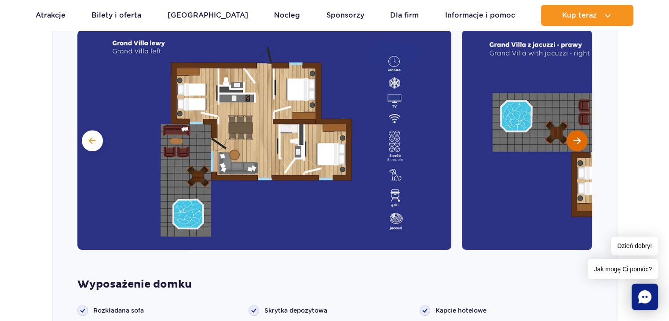
click at [574, 138] on span "Następny slajd" at bounding box center [576, 141] width 7 height 8
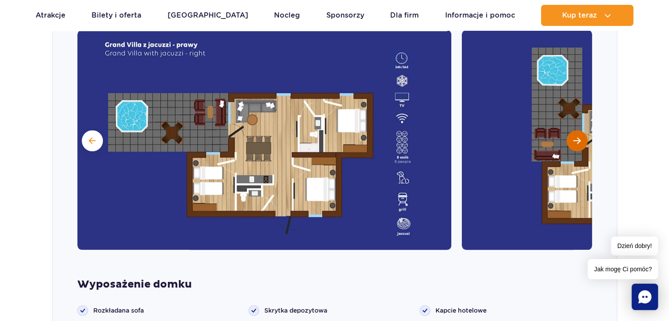
click at [574, 138] on span "Następny slajd" at bounding box center [576, 141] width 7 height 8
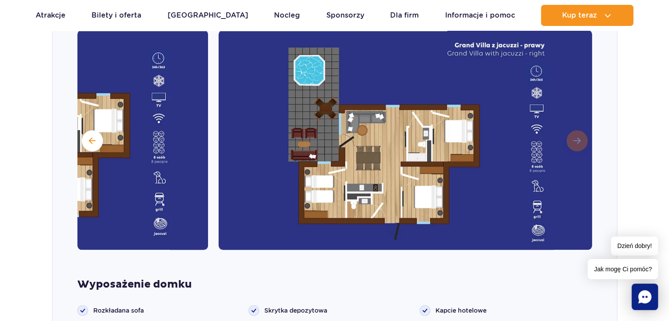
click at [574, 138] on img at bounding box center [406, 140] width 374 height 220
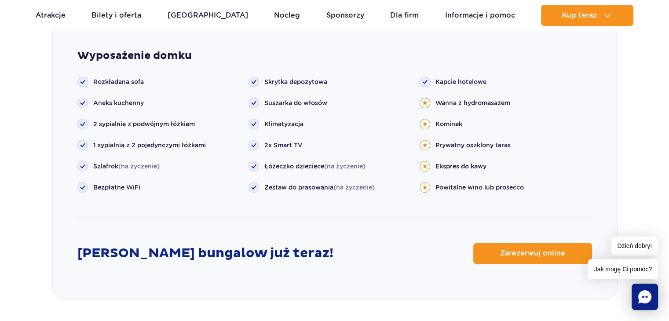
scroll to position [1036, 0]
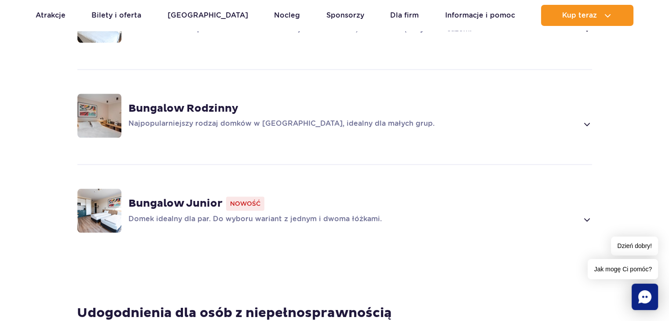
scroll to position [722, 0]
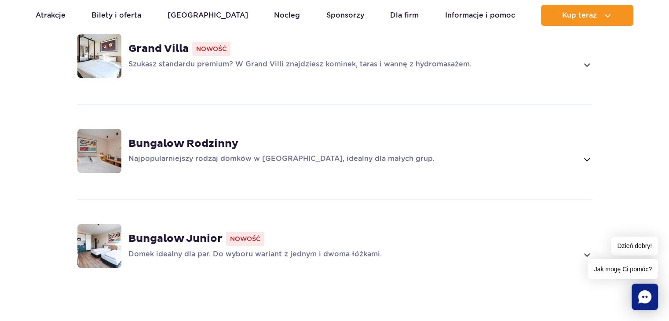
click at [587, 156] on span at bounding box center [587, 159] width 10 height 11
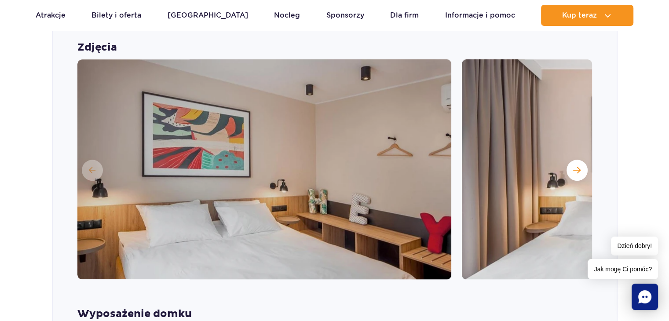
scroll to position [919, 0]
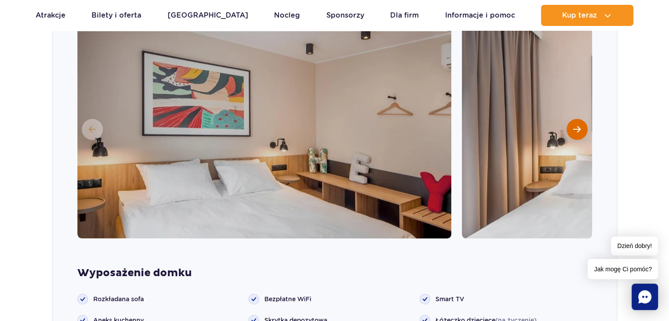
click at [574, 129] on span "Następny slajd" at bounding box center [576, 129] width 7 height 8
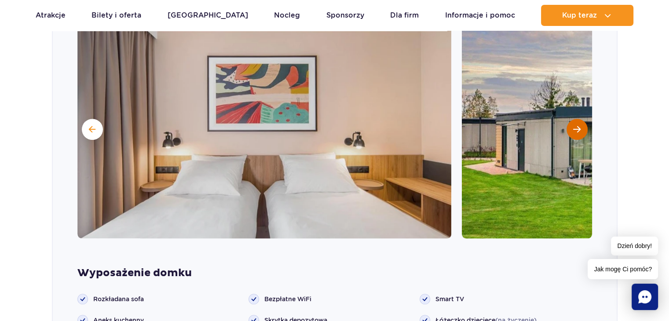
click at [574, 129] on span "Następny slajd" at bounding box center [576, 129] width 7 height 8
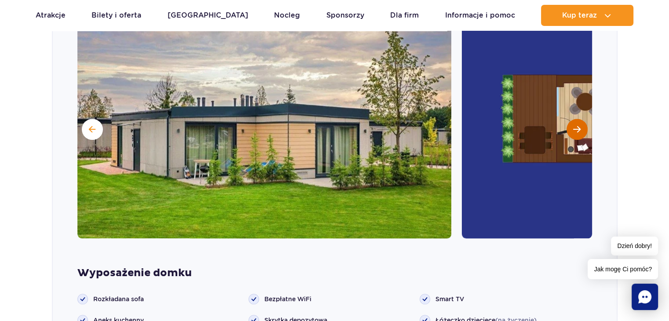
click at [574, 129] on span "Następny slajd" at bounding box center [576, 129] width 7 height 8
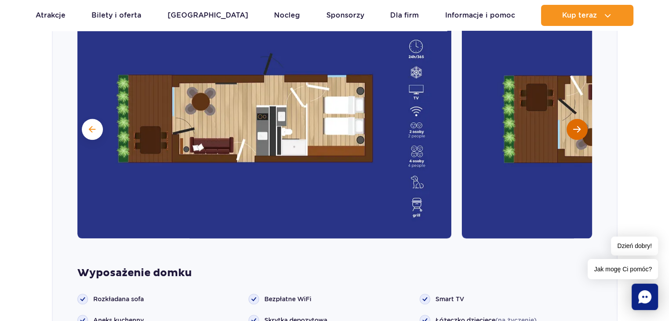
click at [574, 129] on span "Następny slajd" at bounding box center [576, 129] width 7 height 8
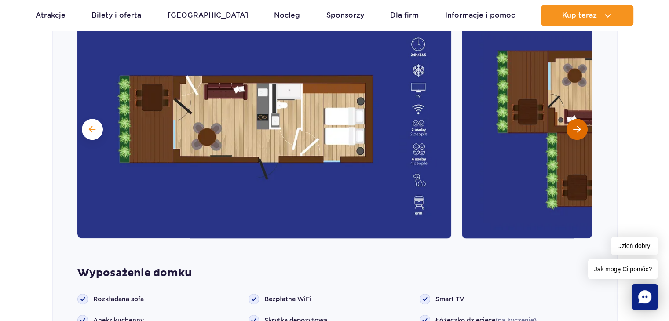
click at [574, 129] on span "Następny slajd" at bounding box center [576, 129] width 7 height 8
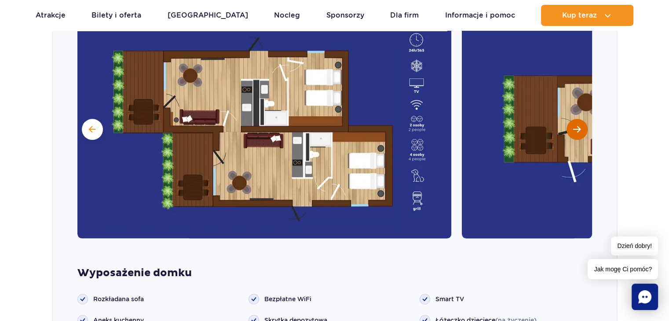
click at [574, 129] on span "Następny slajd" at bounding box center [576, 129] width 7 height 8
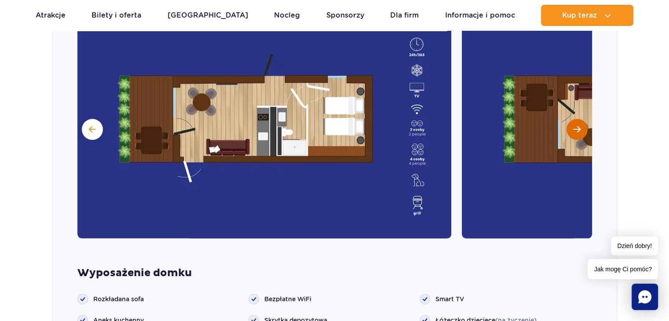
click at [574, 129] on span "Następny slajd" at bounding box center [576, 129] width 7 height 8
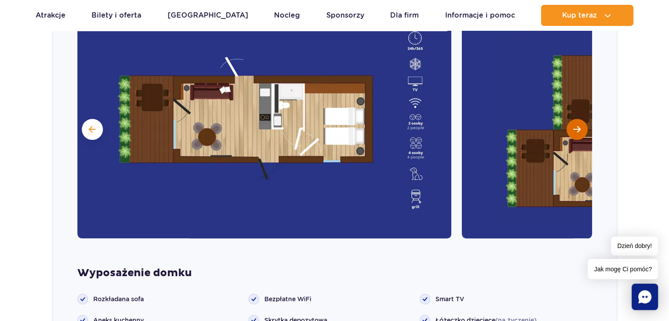
click at [574, 129] on span "Następny slajd" at bounding box center [576, 129] width 7 height 8
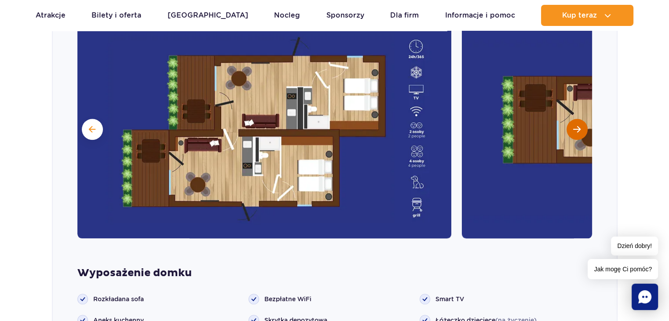
click at [574, 129] on span "Następny slajd" at bounding box center [576, 129] width 7 height 8
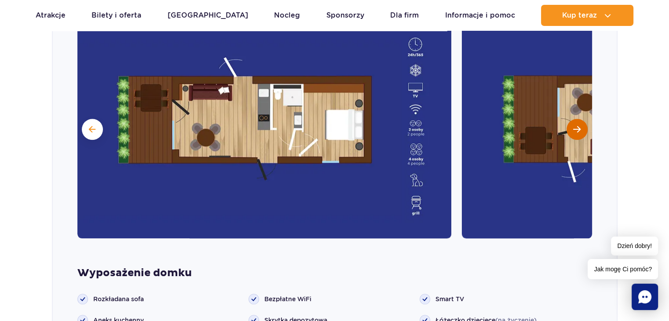
click at [574, 129] on span "Następny slajd" at bounding box center [576, 129] width 7 height 8
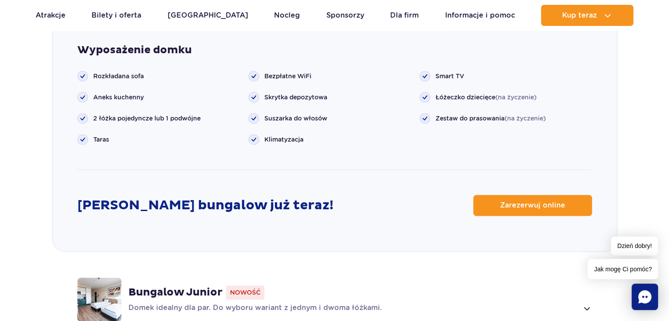
scroll to position [1171, 0]
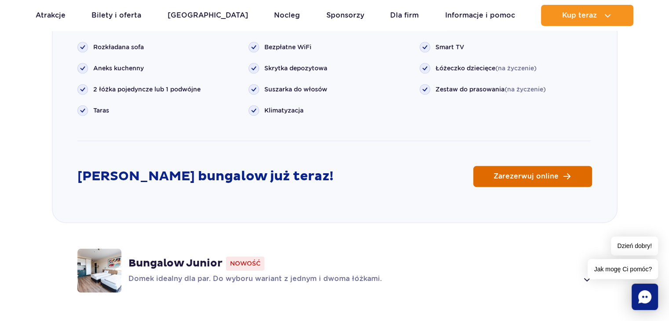
click at [557, 180] on link "Zarezerwuj online" at bounding box center [533, 176] width 119 height 21
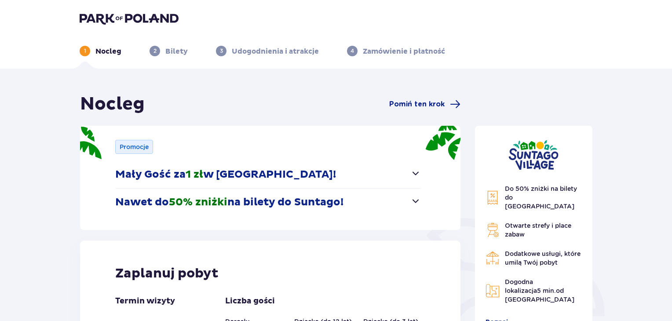
click at [671, 316] on div "Nocleg Pomiń ten krok Promocje Mały Gość za 1 zł w [GEOGRAPHIC_DATA]! Noc za zł…" at bounding box center [336, 291] width 672 height 445
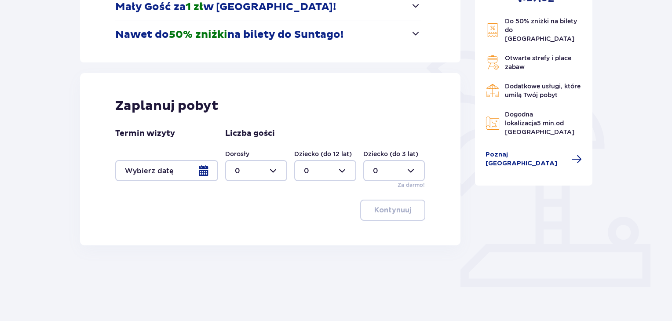
click at [278, 169] on div at bounding box center [256, 170] width 62 height 21
click at [283, 258] on span "3" at bounding box center [256, 253] width 60 height 18
type input "3"
click at [276, 171] on div at bounding box center [256, 170] width 62 height 21
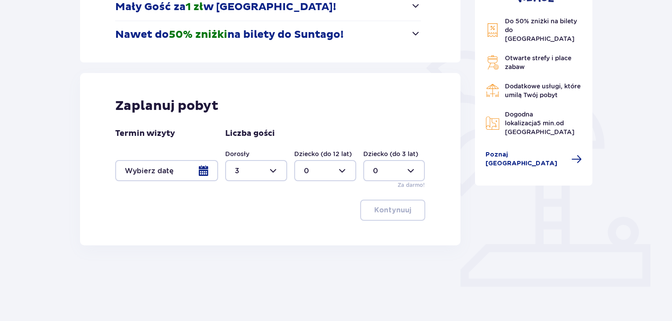
click at [343, 169] on div at bounding box center [325, 170] width 62 height 21
click at [304, 216] on p "1" at bounding box center [305, 216] width 3 height 10
type input "1"
click at [276, 173] on div at bounding box center [256, 170] width 62 height 21
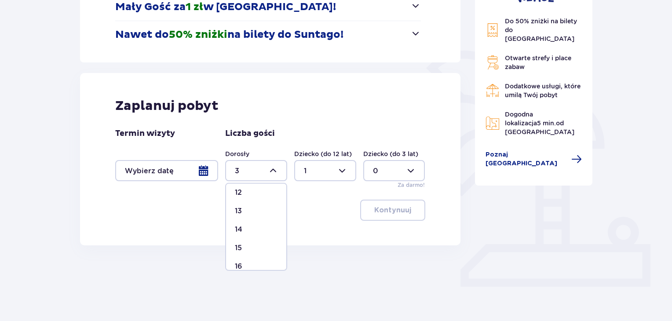
click at [242, 244] on p "15" at bounding box center [238, 248] width 7 height 10
type input "15"
click at [204, 172] on div at bounding box center [166, 170] width 103 height 21
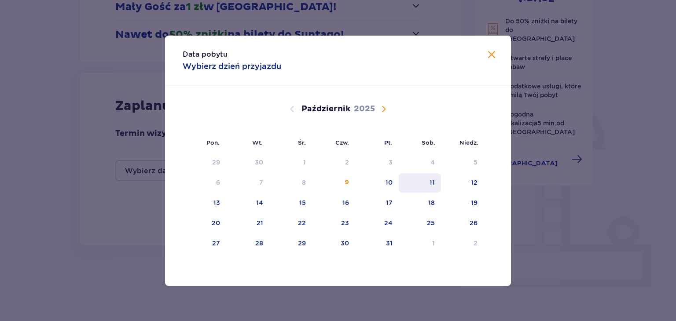
click at [434, 186] on div "11" at bounding box center [431, 182] width 5 height 9
click at [474, 187] on div "12" at bounding box center [462, 182] width 43 height 19
type input "[DATE] - [DATE]"
type input "0"
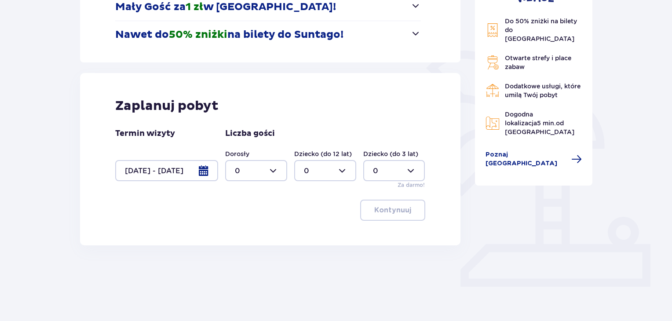
click at [276, 170] on div at bounding box center [256, 170] width 62 height 21
click at [283, 192] on span "0" at bounding box center [256, 197] width 60 height 18
click at [278, 173] on div at bounding box center [256, 170] width 62 height 21
click at [242, 233] on p "15" at bounding box center [238, 235] width 7 height 10
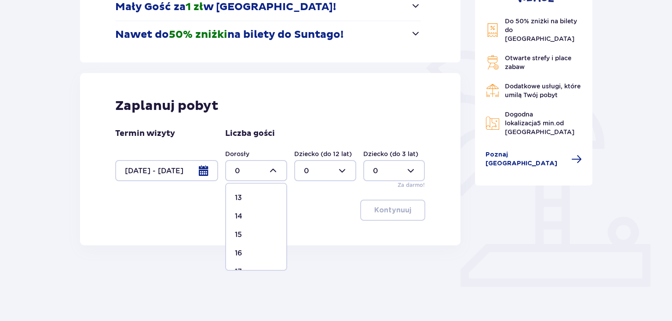
type input "15"
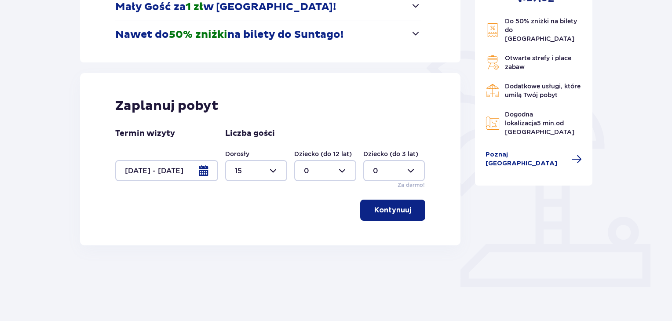
click at [337, 175] on div at bounding box center [325, 170] width 62 height 21
click at [315, 216] on div "1" at bounding box center [325, 216] width 43 height 10
type input "1"
click at [374, 213] on p "Kontynuuj" at bounding box center [392, 211] width 37 height 10
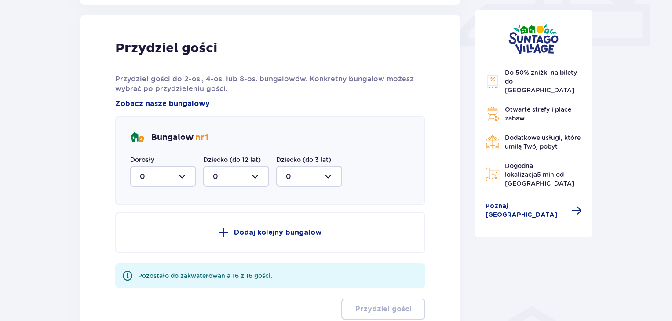
scroll to position [413, 0]
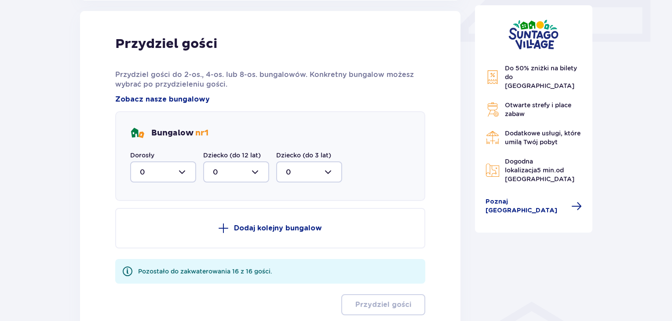
click at [187, 171] on div at bounding box center [163, 172] width 66 height 21
click at [150, 254] on div "3" at bounding box center [163, 255] width 47 height 10
type input "3"
click at [266, 177] on div at bounding box center [236, 172] width 66 height 21
click at [219, 215] on div "1" at bounding box center [236, 218] width 47 height 10
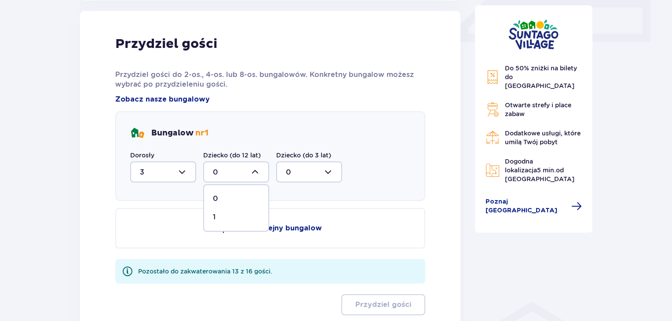
type input "1"
click at [267, 234] on button "Dodaj kolejny bungalow" at bounding box center [270, 228] width 310 height 40
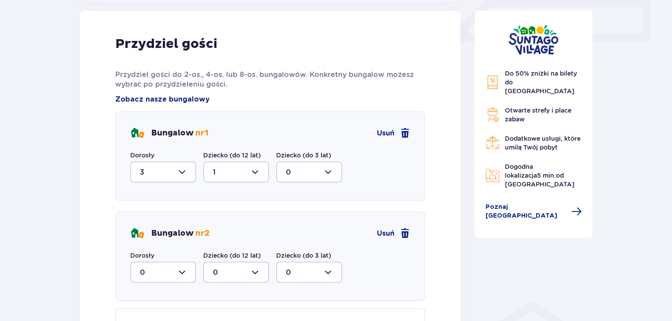
drag, startPoint x: 671, startPoint y: 158, endPoint x: 671, endPoint y: 173, distance: 15.0
click at [671, 173] on div "Nocleg Pomiń ten krok Promocje Mały Gość za 1 zł w [GEOGRAPHIC_DATA]! Noc za zł…" at bounding box center [336, 74] width 672 height 837
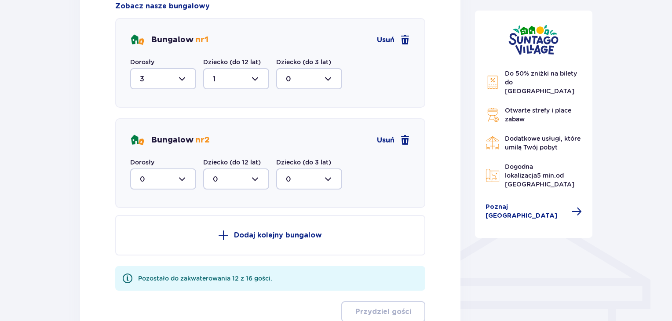
scroll to position [511, 0]
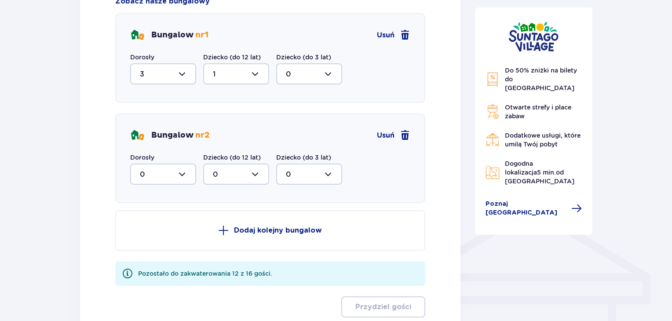
click at [183, 175] on div at bounding box center [163, 174] width 66 height 21
click at [146, 252] on div "4" at bounding box center [163, 252] width 47 height 10
type input "4"
click at [239, 236] on button "Dodaj kolejny bungalow" at bounding box center [270, 230] width 310 height 40
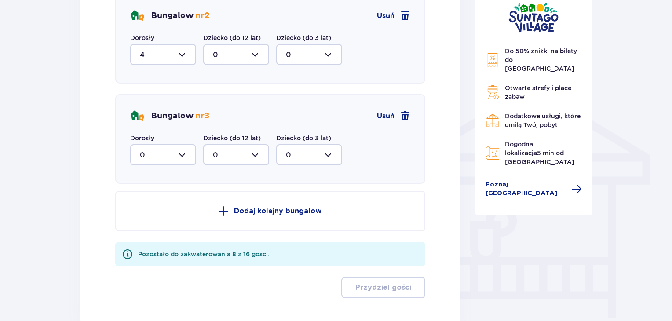
scroll to position [635, 0]
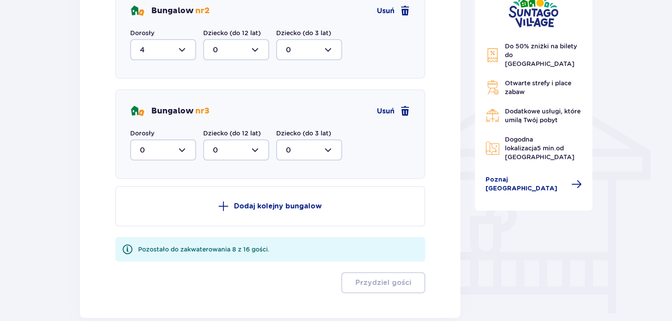
click at [180, 150] on div at bounding box center [163, 149] width 66 height 21
drag, startPoint x: 195, startPoint y: 192, endPoint x: 195, endPoint y: 212, distance: 19.4
click at [195, 212] on span "0 1 2 3 4 5 6 7 8" at bounding box center [163, 206] width 66 height 88
click at [146, 215] on div "4" at bounding box center [163, 219] width 47 height 10
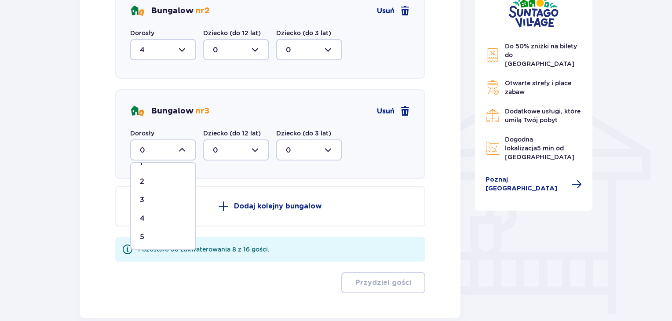
type input "4"
click at [287, 209] on p "Dodaj kolejny bungalow" at bounding box center [278, 207] width 88 height 10
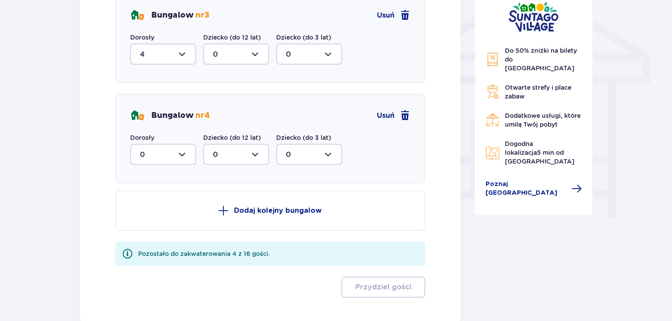
scroll to position [735, 0]
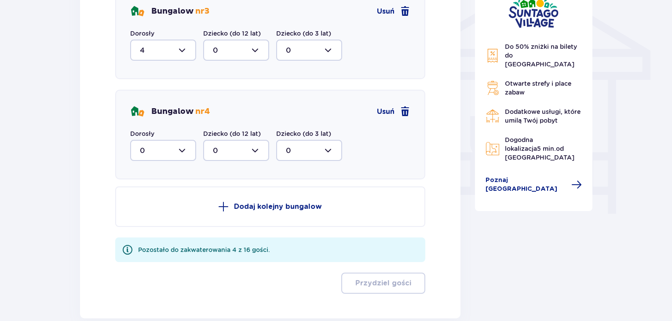
click at [187, 154] on div at bounding box center [163, 150] width 66 height 21
drag, startPoint x: 195, startPoint y: 201, endPoint x: 192, endPoint y: 220, distance: 19.7
click at [192, 220] on span "0 1 2 3 4" at bounding box center [163, 207] width 66 height 88
click at [148, 236] on div "4" at bounding box center [163, 237] width 47 height 10
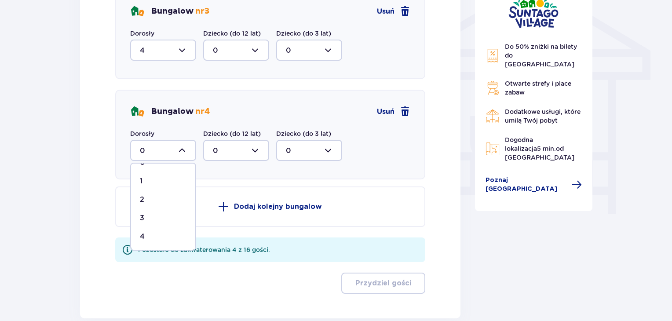
type input "4"
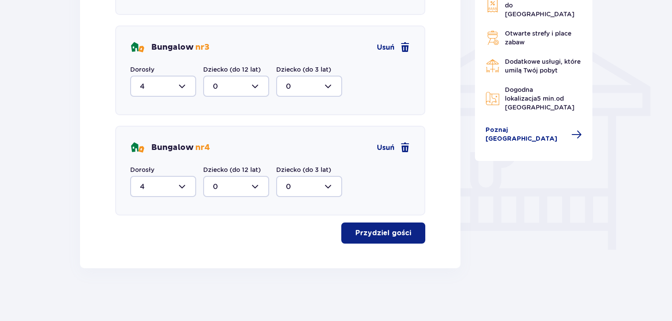
scroll to position [697, 0]
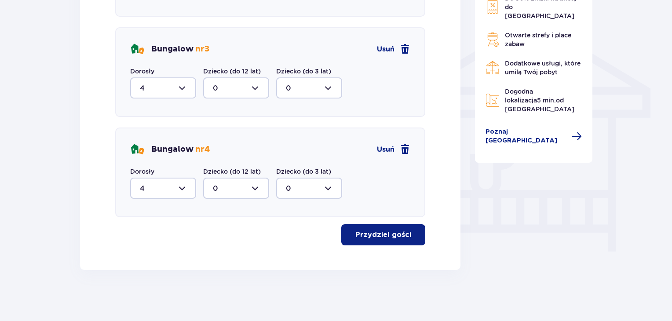
click at [409, 233] on span "button" at bounding box center [413, 235] width 11 height 11
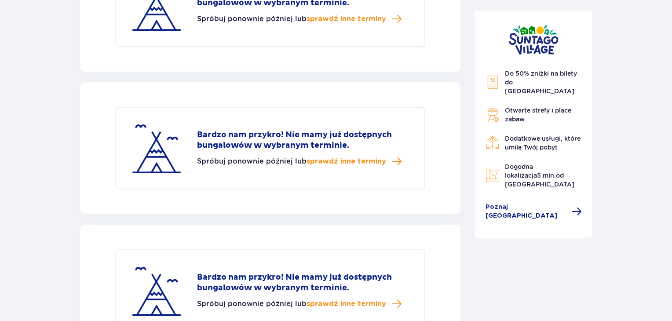
scroll to position [1266, 0]
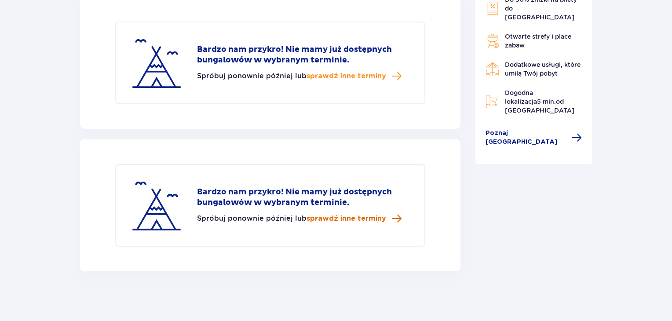
click at [363, 220] on span "sprawdź inne terminy" at bounding box center [354, 218] width 95 height 11
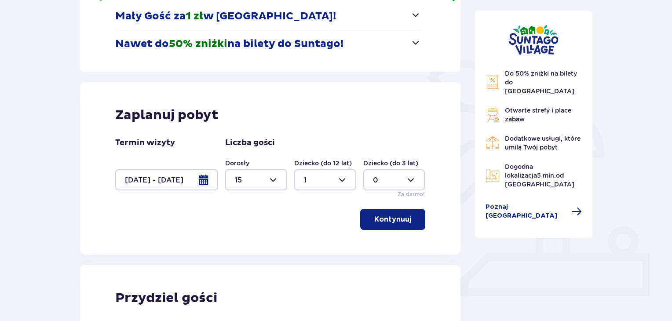
scroll to position [151, 0]
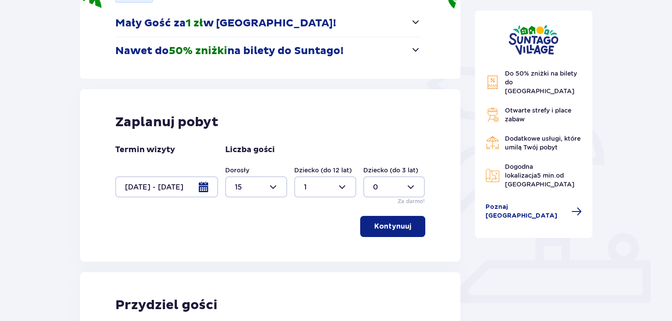
click at [206, 188] on div at bounding box center [166, 186] width 103 height 21
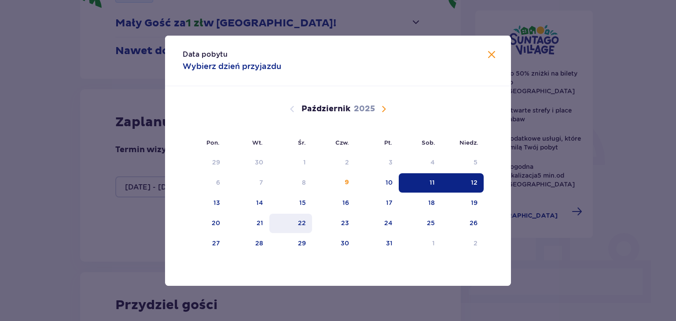
click at [300, 222] on div "22" at bounding box center [302, 223] width 8 height 9
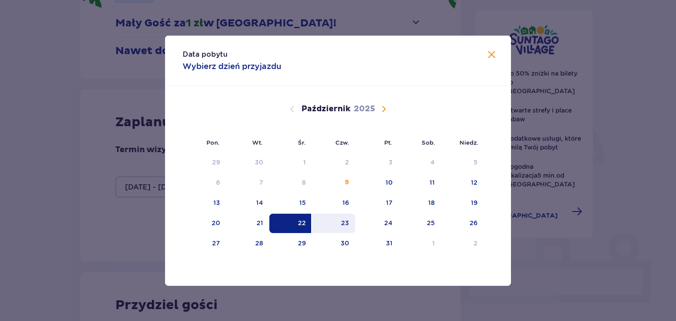
click at [353, 219] on div "23" at bounding box center [334, 223] width 44 height 19
type input "[DATE] - [DATE]"
type input "0"
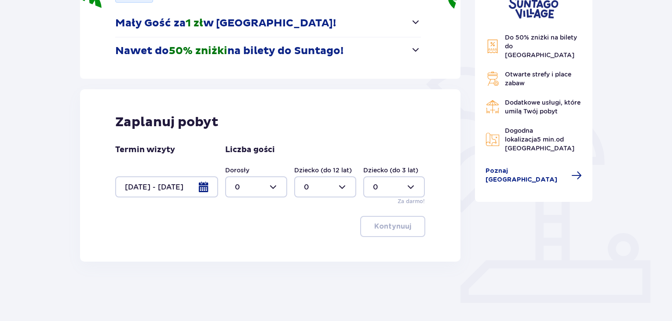
click at [269, 186] on div at bounding box center [256, 186] width 62 height 21
click at [239, 261] on p "16" at bounding box center [238, 262] width 7 height 10
type input "16"
click at [378, 233] on button "Kontynuuj" at bounding box center [392, 226] width 65 height 21
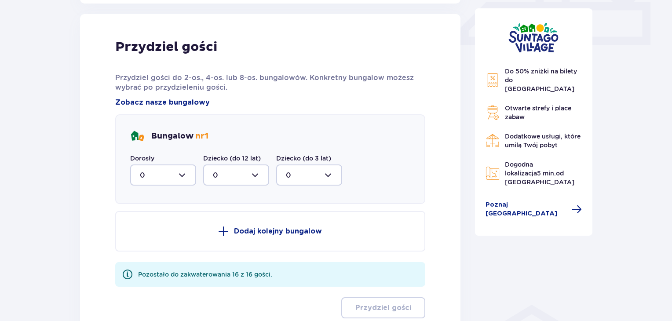
scroll to position [413, 0]
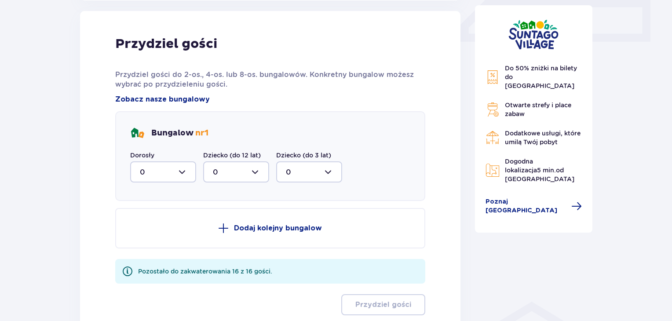
click at [187, 173] on div at bounding box center [163, 172] width 66 height 21
click at [143, 246] on p "4" at bounding box center [142, 247] width 5 height 10
type input "4"
click at [220, 236] on button "Dodaj kolejny bungalow" at bounding box center [270, 228] width 310 height 40
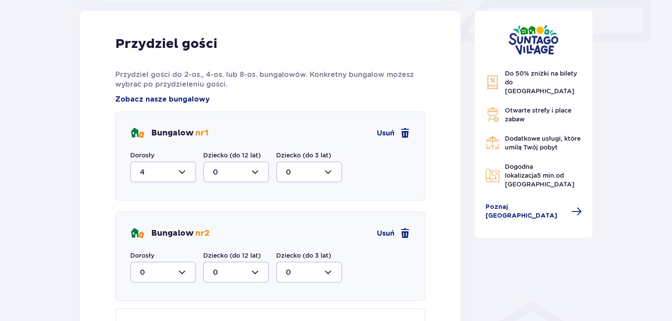
click at [184, 270] on div at bounding box center [163, 272] width 66 height 21
click at [153, 224] on div "4" at bounding box center [163, 224] width 47 height 10
type input "4"
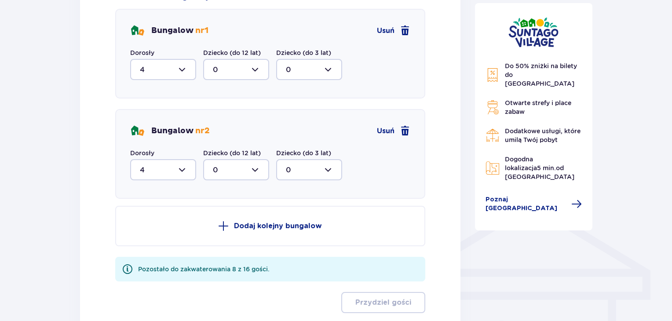
scroll to position [525, 0]
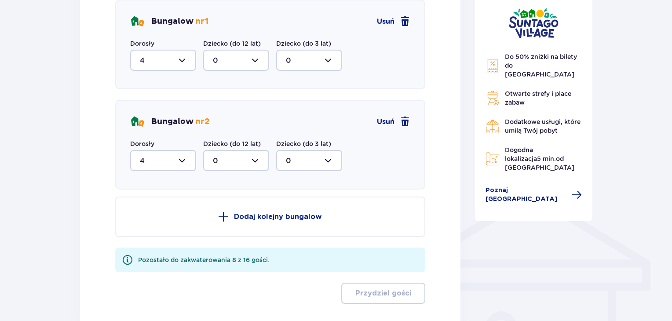
click at [320, 219] on p "Dodaj kolejny bungalow" at bounding box center [278, 217] width 88 height 10
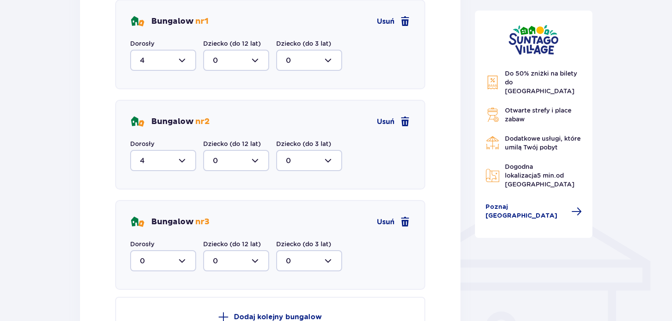
click at [187, 258] on div at bounding box center [163, 260] width 66 height 21
click at [142, 233] on p "4" at bounding box center [142, 234] width 5 height 10
type input "4"
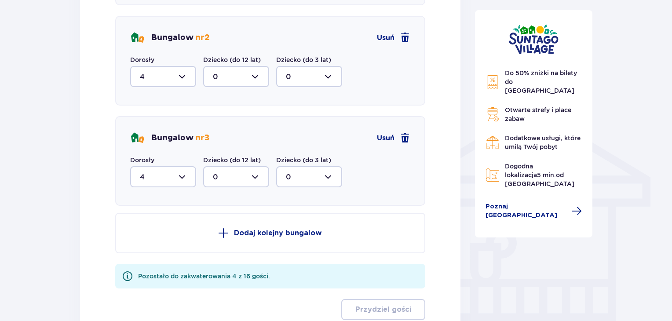
scroll to position [612, 0]
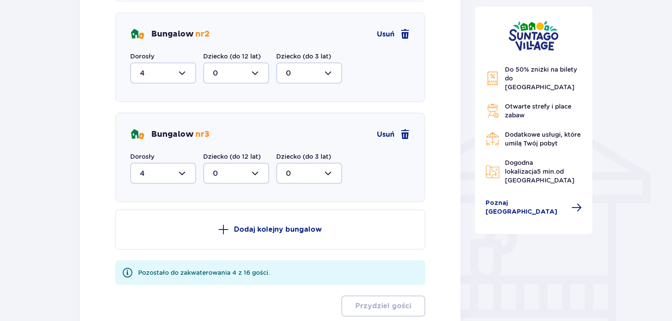
click at [319, 243] on button "Dodaj kolejny bungalow" at bounding box center [270, 229] width 310 height 40
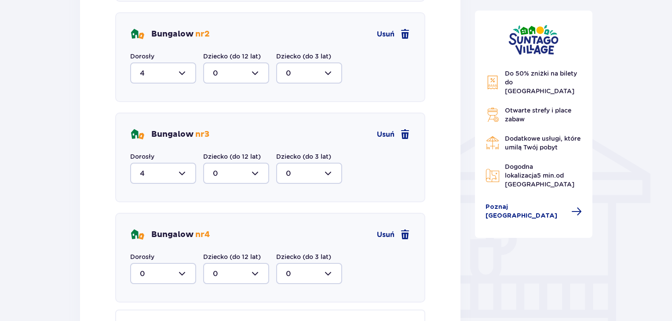
click at [188, 275] on div at bounding box center [163, 273] width 66 height 21
click at [179, 250] on div "4" at bounding box center [163, 251] width 47 height 10
type input "4"
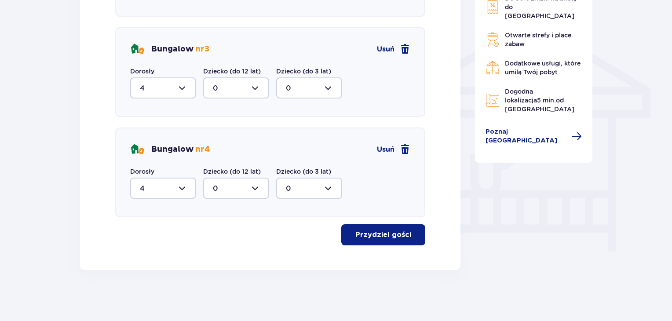
click at [399, 234] on p "Przydziel gości" at bounding box center [384, 235] width 56 height 10
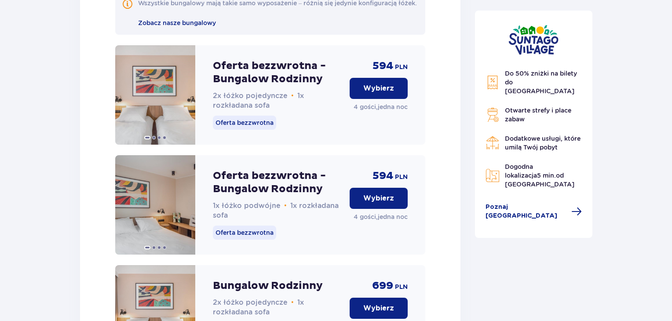
scroll to position [1060, 0]
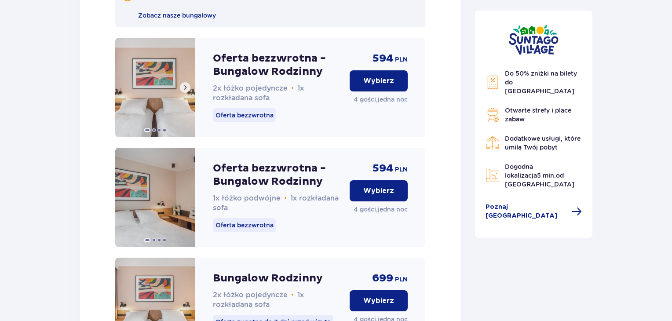
click at [184, 91] on span at bounding box center [185, 87] width 7 height 7
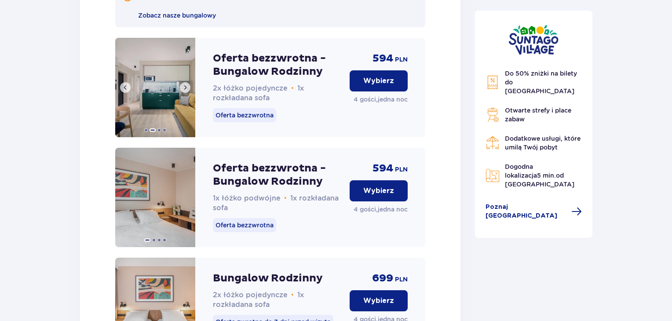
click at [184, 91] on span at bounding box center [185, 87] width 7 height 7
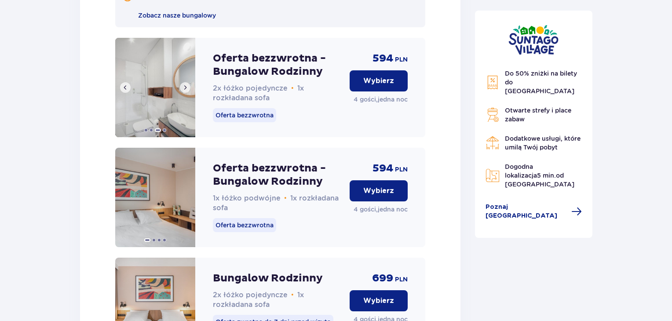
click at [184, 91] on span at bounding box center [185, 87] width 7 height 7
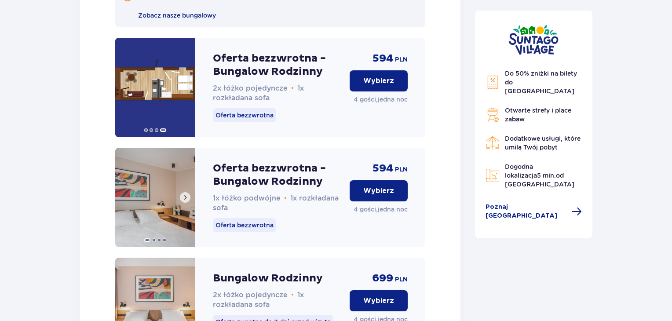
click at [182, 201] on span at bounding box center [185, 197] width 7 height 7
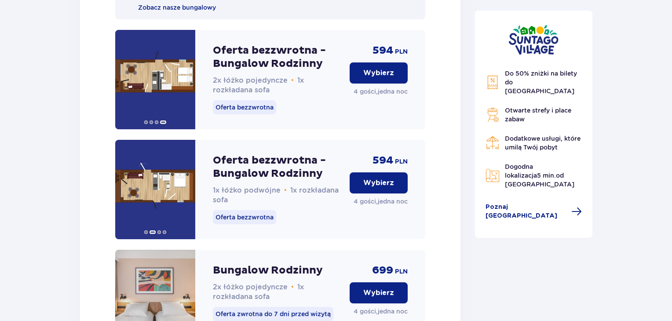
scroll to position [1091, 0]
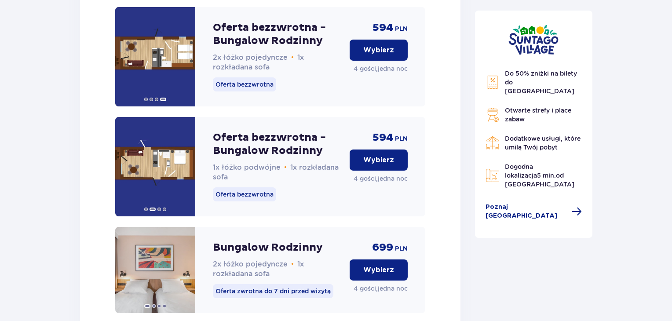
click at [390, 55] on p "Wybierz" at bounding box center [378, 50] width 31 height 10
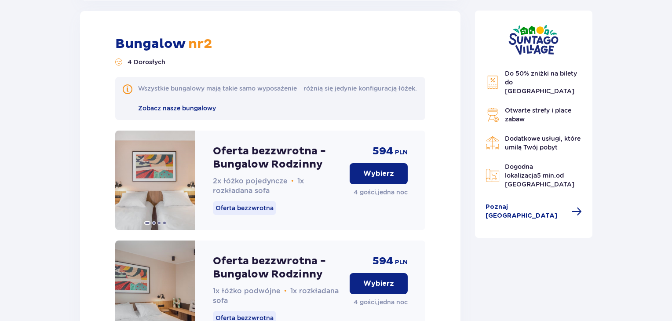
click at [382, 179] on p "Wybierz" at bounding box center [378, 174] width 31 height 10
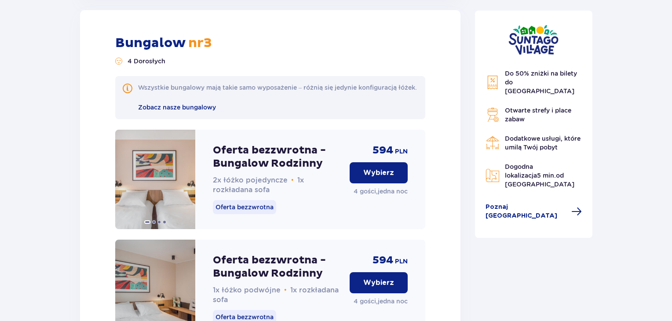
click at [382, 178] on p "Wybierz" at bounding box center [378, 173] width 31 height 10
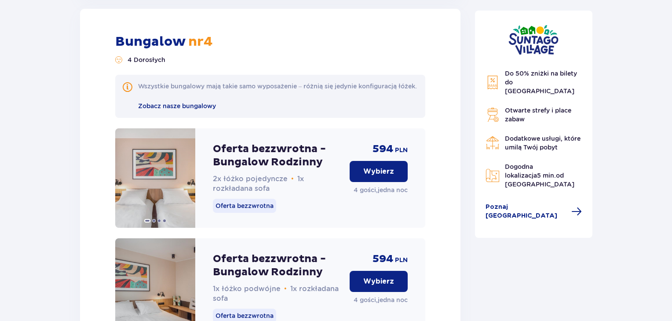
scroll to position [5470, 0]
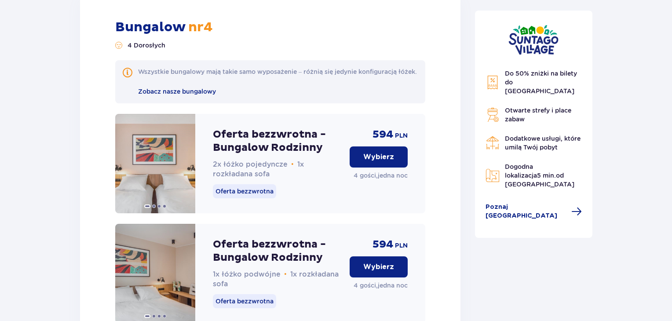
click at [372, 162] on p "Wybierz" at bounding box center [378, 157] width 31 height 10
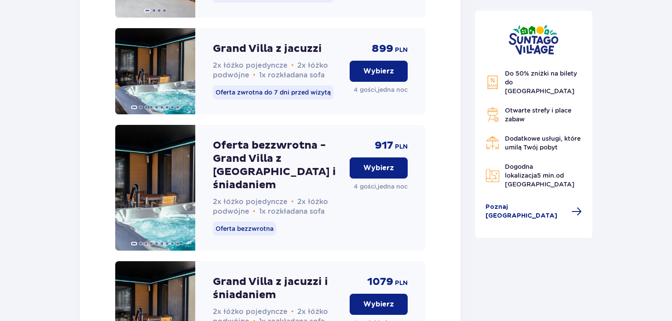
scroll to position [6553, 0]
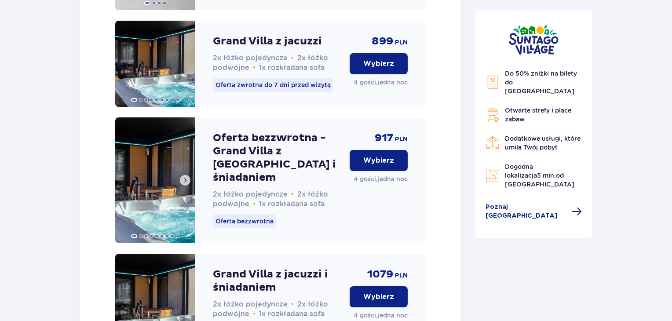
click at [186, 184] on span at bounding box center [185, 180] width 7 height 7
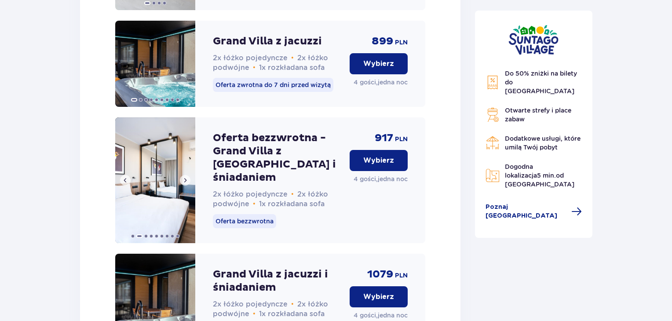
click at [186, 184] on span at bounding box center [185, 180] width 7 height 7
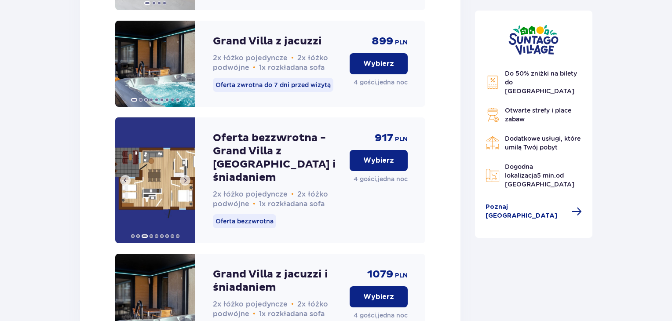
click at [186, 184] on span at bounding box center [185, 180] width 7 height 7
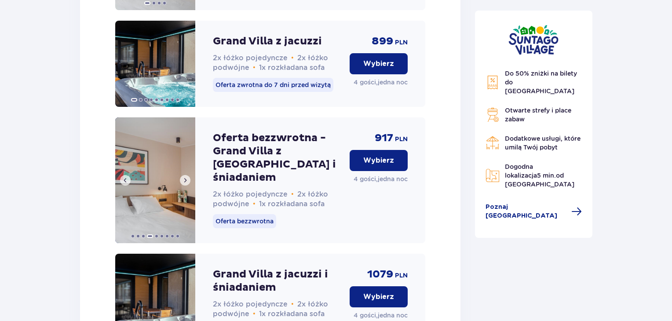
click at [186, 184] on span at bounding box center [185, 180] width 7 height 7
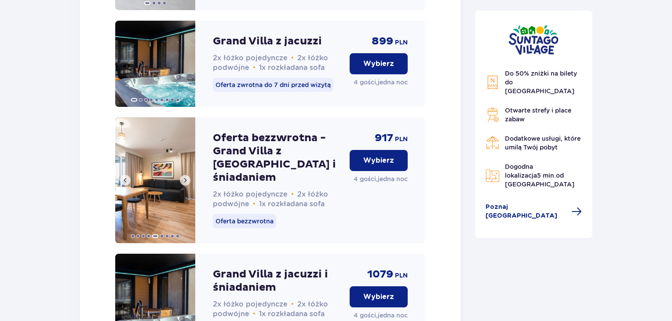
click at [186, 184] on span at bounding box center [185, 180] width 7 height 7
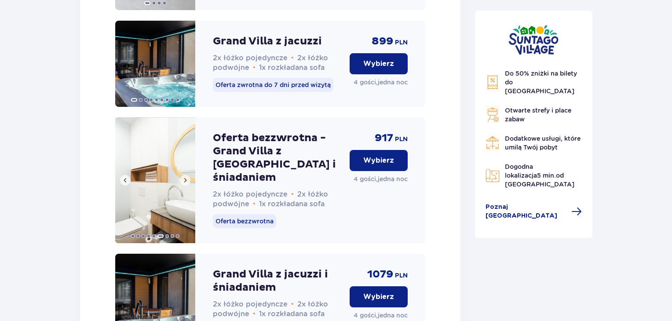
click at [186, 184] on span at bounding box center [185, 180] width 7 height 7
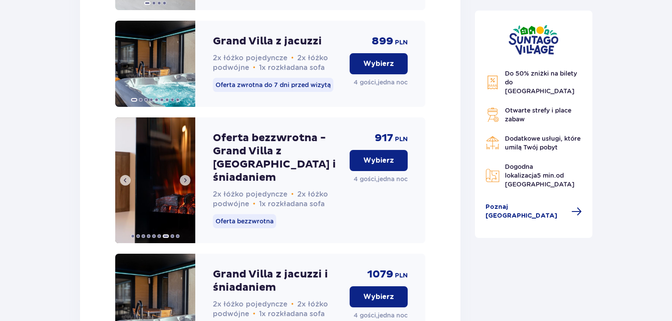
click at [186, 184] on span at bounding box center [185, 180] width 7 height 7
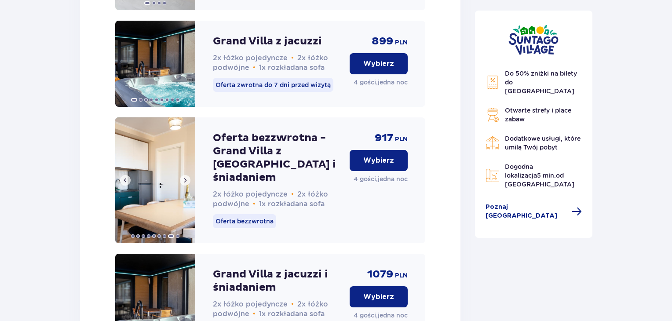
click at [186, 184] on span at bounding box center [185, 180] width 7 height 7
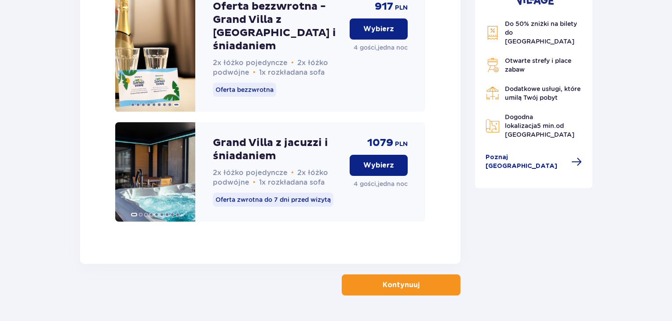
scroll to position [6715, 0]
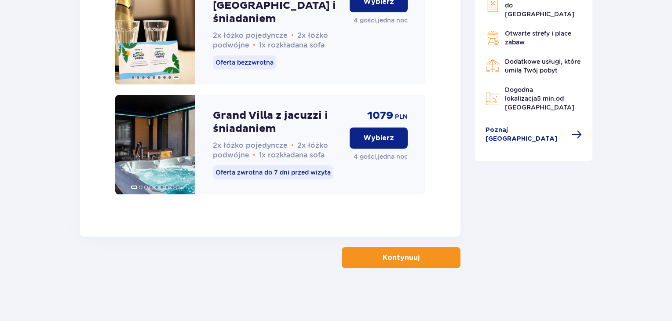
click at [431, 253] on button "Kontynuuj" at bounding box center [401, 257] width 119 height 21
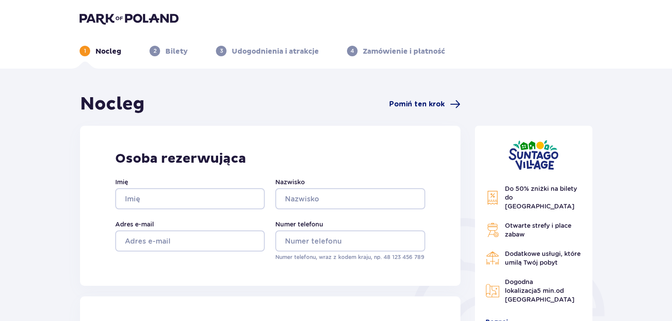
click at [429, 108] on span "Pomiń ten krok" at bounding box center [416, 104] width 55 height 10
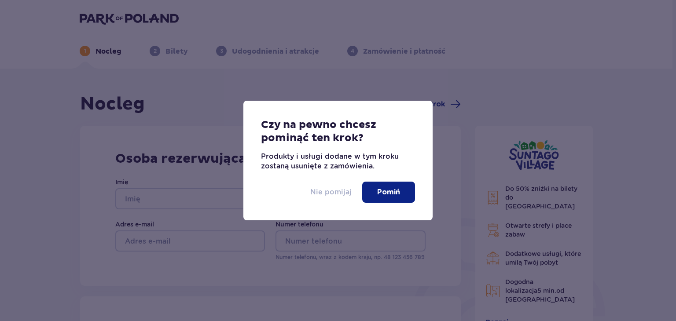
click at [327, 196] on p "Nie pomijaj" at bounding box center [330, 192] width 41 height 10
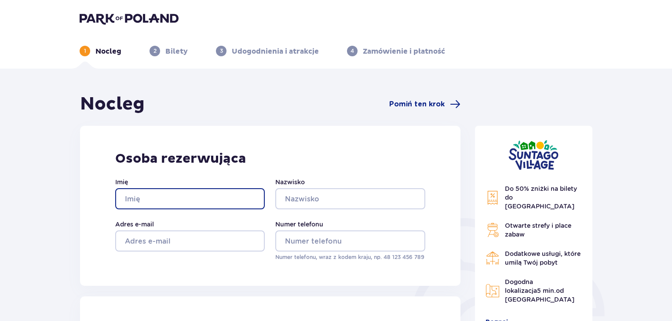
click at [195, 199] on input "Imię" at bounding box center [190, 198] width 150 height 21
type input "sklep"
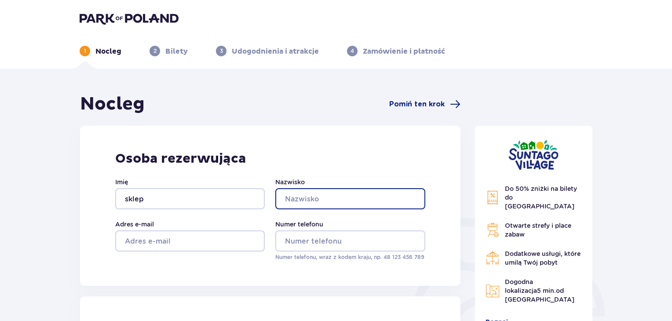
type input "muża"
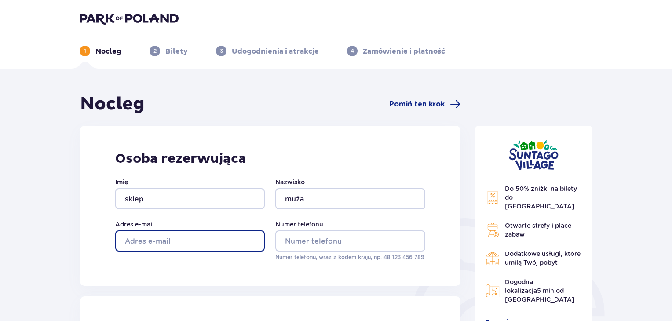
type input "[EMAIL_ADDRESS][DOMAIN_NAME]"
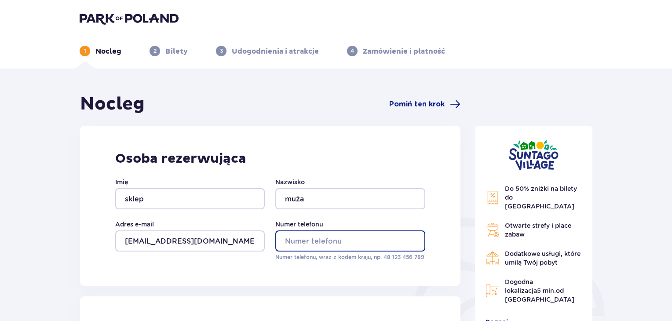
click at [289, 231] on input "Numer telefonu" at bounding box center [350, 241] width 150 height 21
type input "697787377"
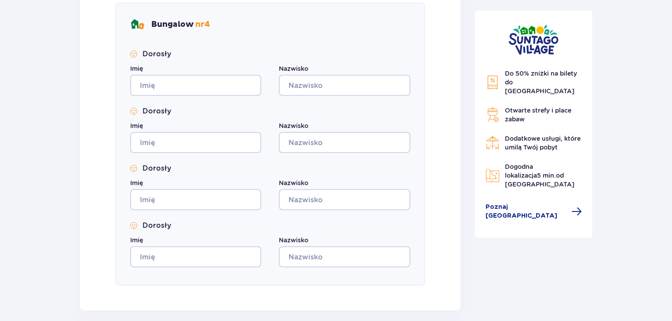
scroll to position [1334, 0]
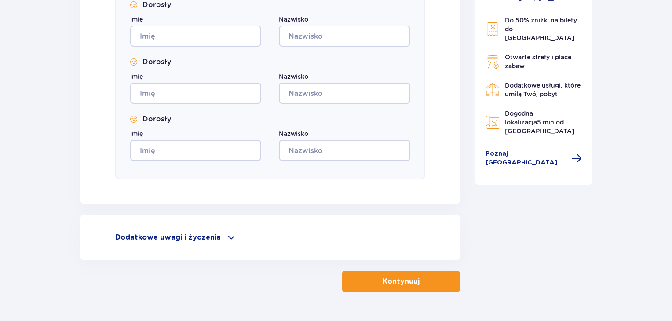
click at [435, 287] on button "Kontynuuj" at bounding box center [401, 281] width 119 height 21
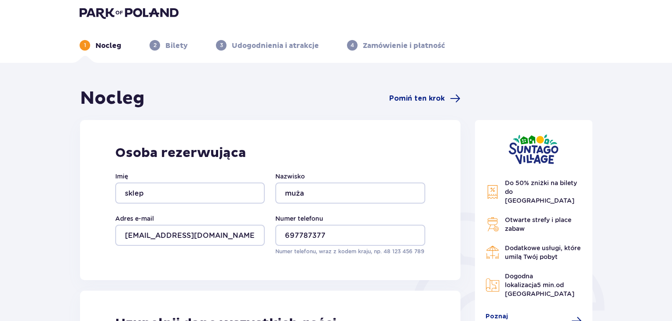
scroll to position [0, 0]
